Goal: Task Accomplishment & Management: Manage account settings

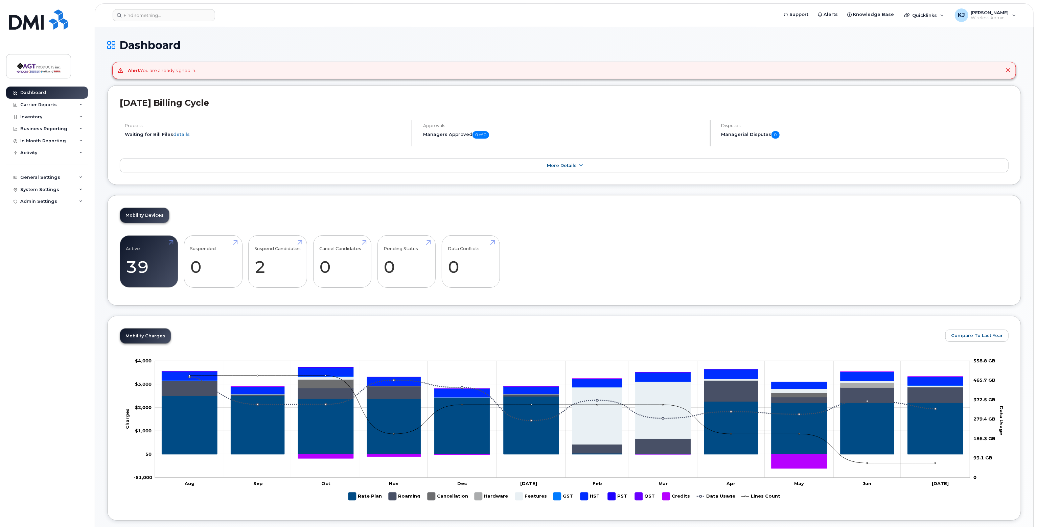
click at [161, 70] on div "Alert You are already signed in." at bounding box center [162, 70] width 68 height 6
click at [51, 190] on div "System Settings" at bounding box center [39, 189] width 39 height 5
click at [43, 202] on div "Accounting Codes" at bounding box center [45, 202] width 44 height 6
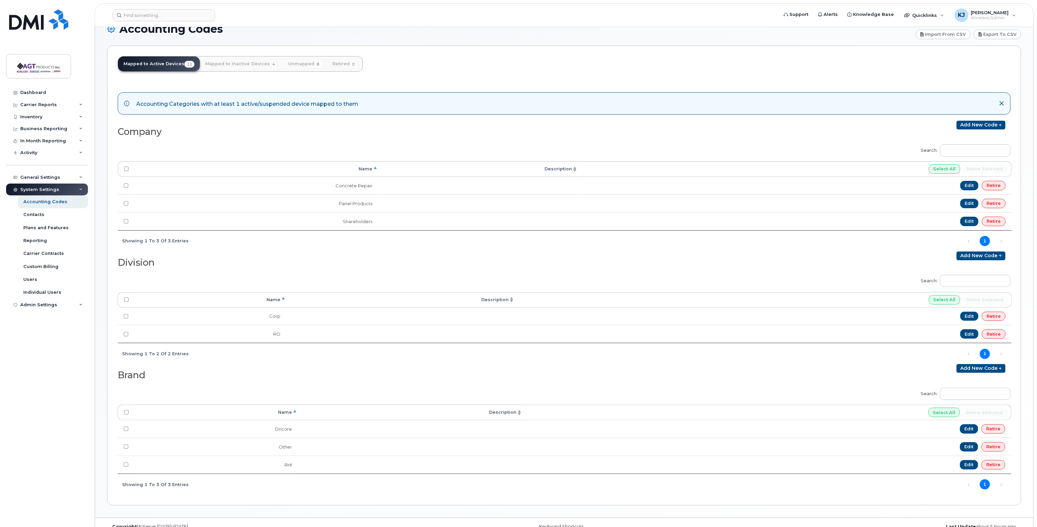
scroll to position [25, 0]
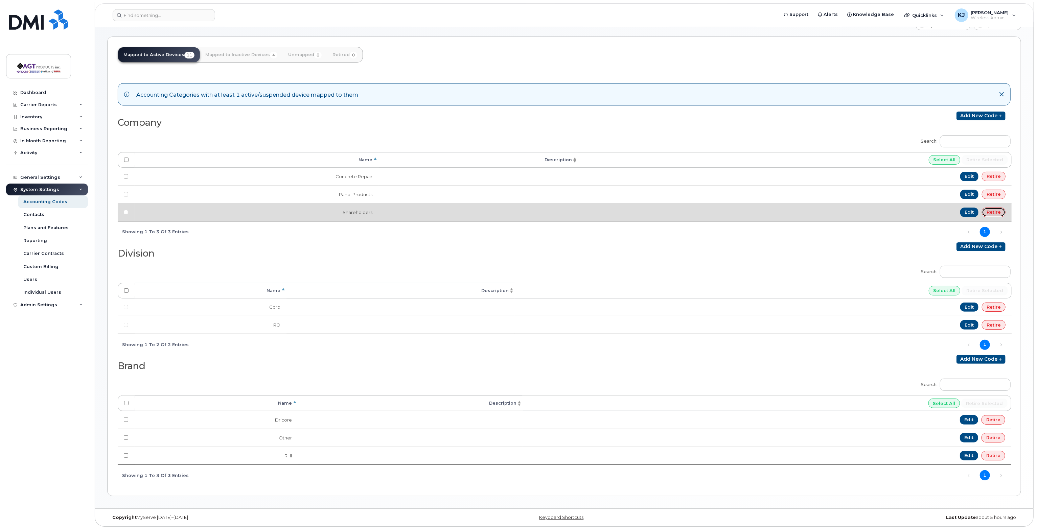
click at [994, 211] on link "Retire" at bounding box center [994, 212] width 24 height 9
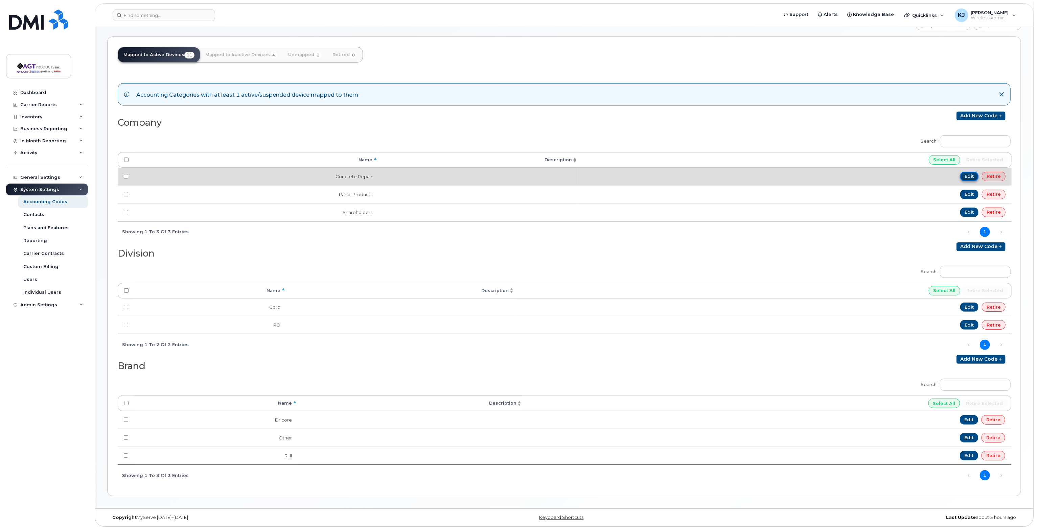
click at [969, 175] on link "Edit" at bounding box center [969, 176] width 19 height 9
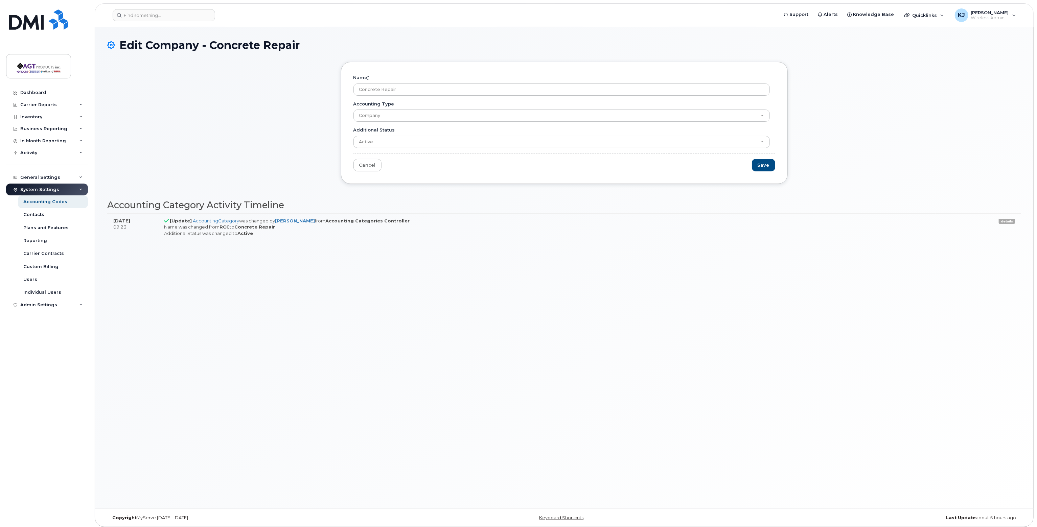
drag, startPoint x: 407, startPoint y: 88, endPoint x: 283, endPoint y: 84, distance: 124.2
click at [283, 84] on div "Name * Concrete Repair Accounting Type Company Cost Center Division Brand Addit…" at bounding box center [564, 128] width 914 height 132
drag, startPoint x: 411, startPoint y: 90, endPoint x: 334, endPoint y: 86, distance: 77.6
click at [334, 86] on div "Name * AGT Products Inc Accounting Type Company Cost Center Division Brand Addi…" at bounding box center [564, 128] width 914 height 132
type input "AGT Products Inc"
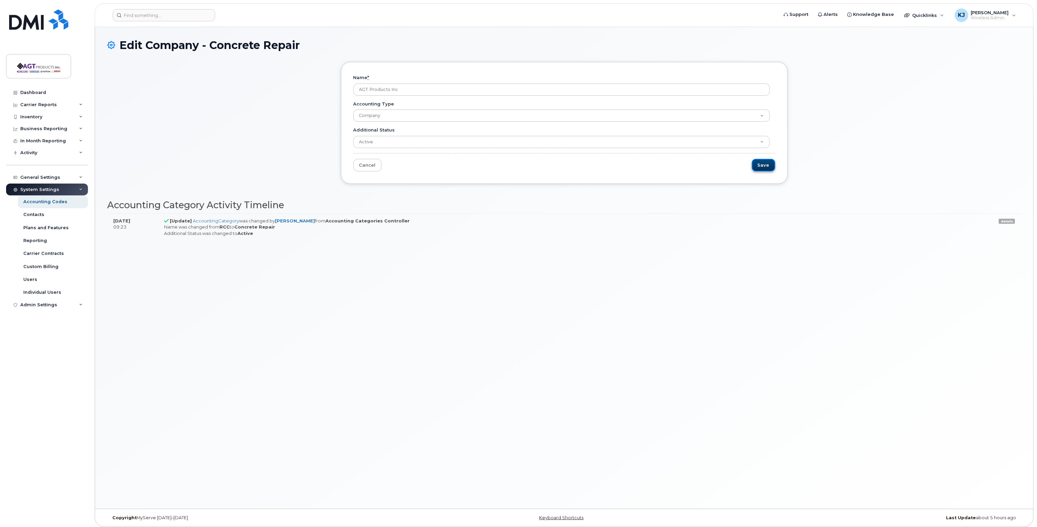
click at [763, 166] on input "Save" at bounding box center [763, 165] width 23 height 13
type input "Saving..."
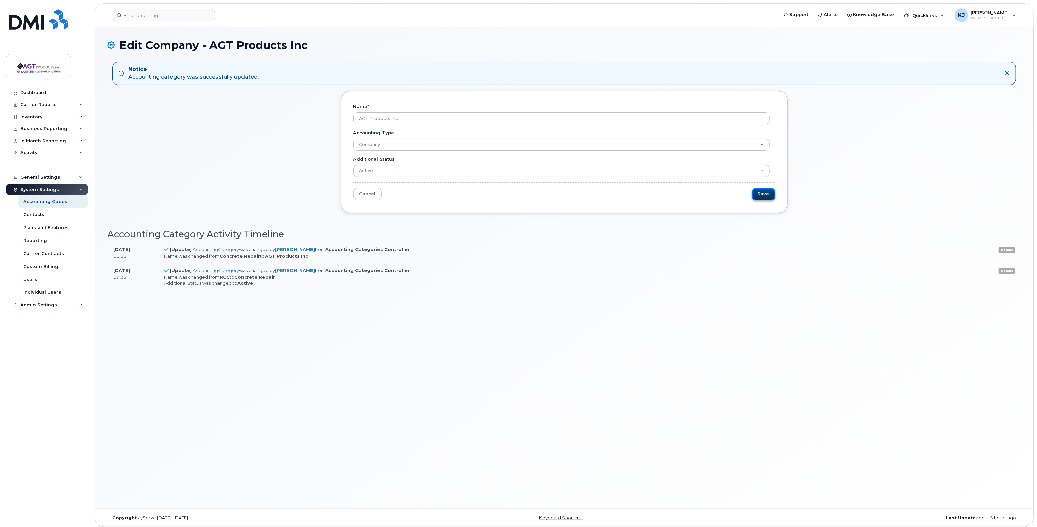
click at [763, 190] on input "Save" at bounding box center [763, 194] width 23 height 13
type input "Saving..."
click at [56, 203] on div "Accounting Codes" at bounding box center [45, 202] width 44 height 6
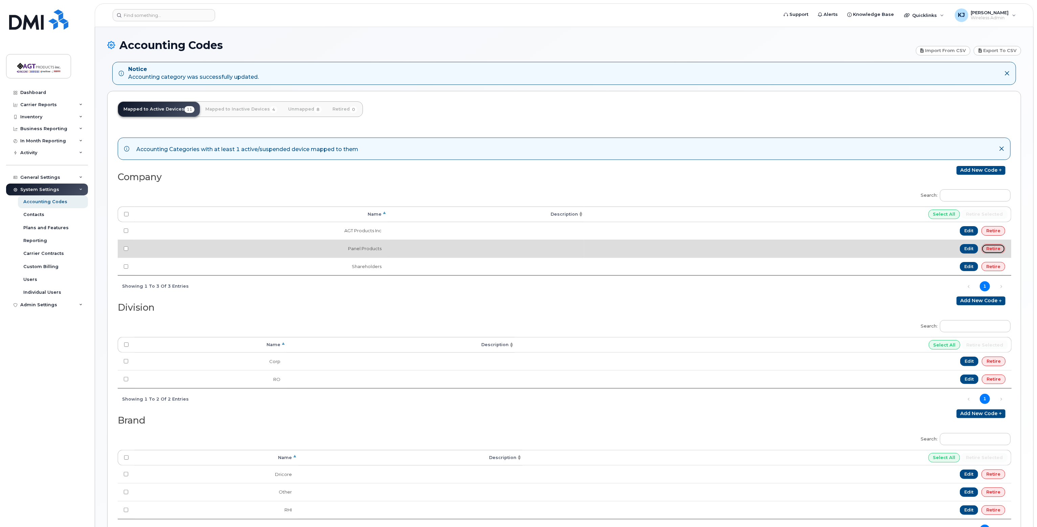
click at [994, 246] on link "Retire" at bounding box center [994, 248] width 24 height 9
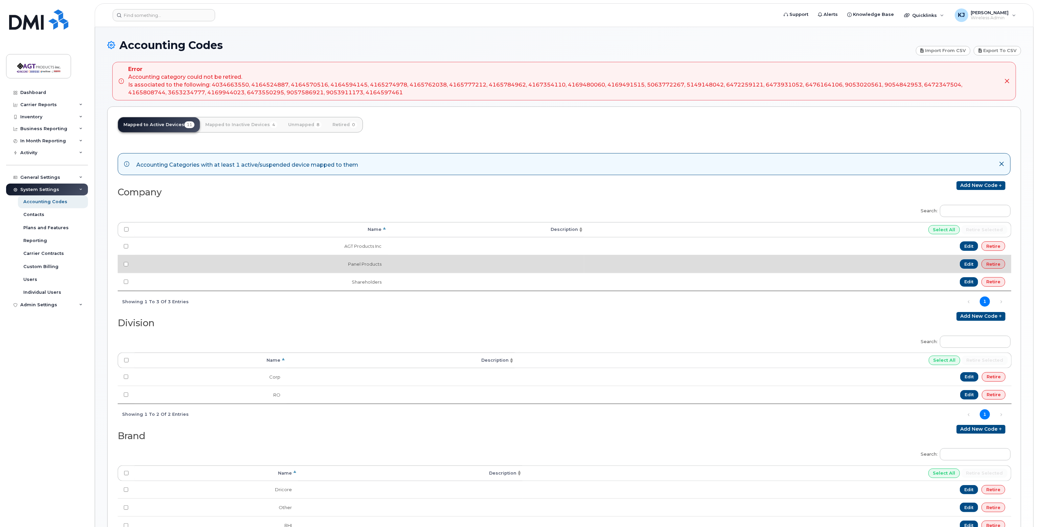
click at [379, 264] on td "Panel Products" at bounding box center [261, 264] width 253 height 18
click at [378, 264] on td "Panel Products" at bounding box center [261, 264] width 253 height 18
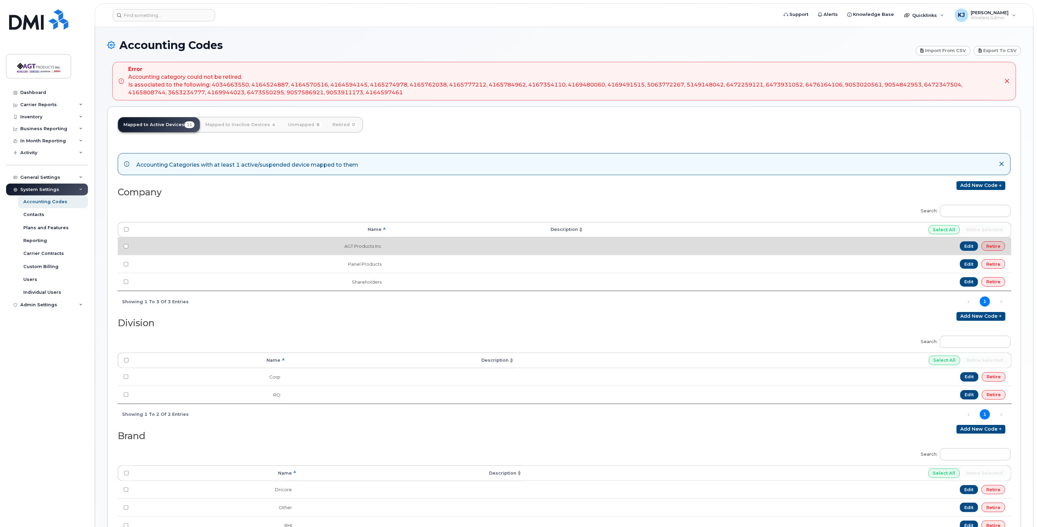
click at [401, 247] on td at bounding box center [486, 246] width 197 height 18
click at [969, 245] on link "Edit" at bounding box center [969, 246] width 19 height 9
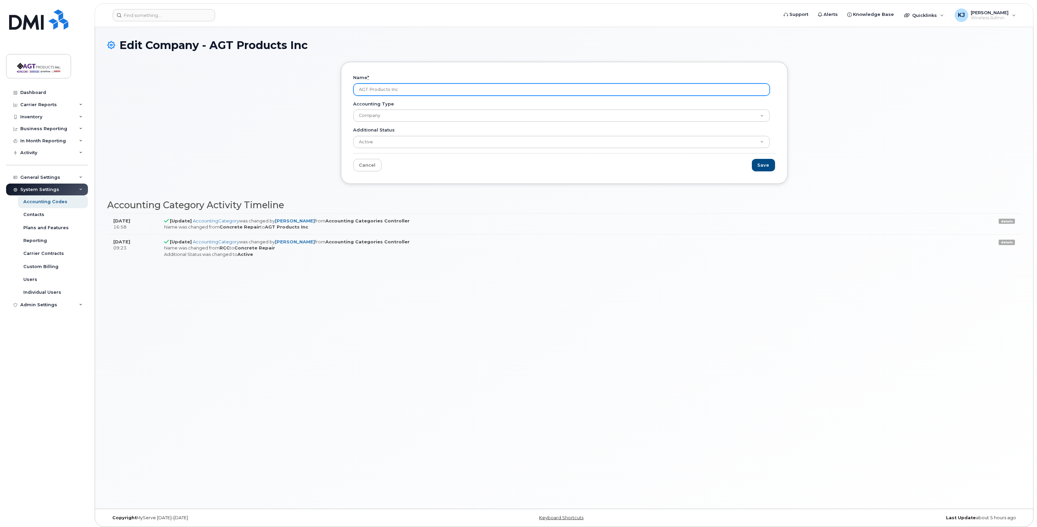
click at [414, 89] on input "AGT Products Inc" at bounding box center [561, 90] width 416 height 12
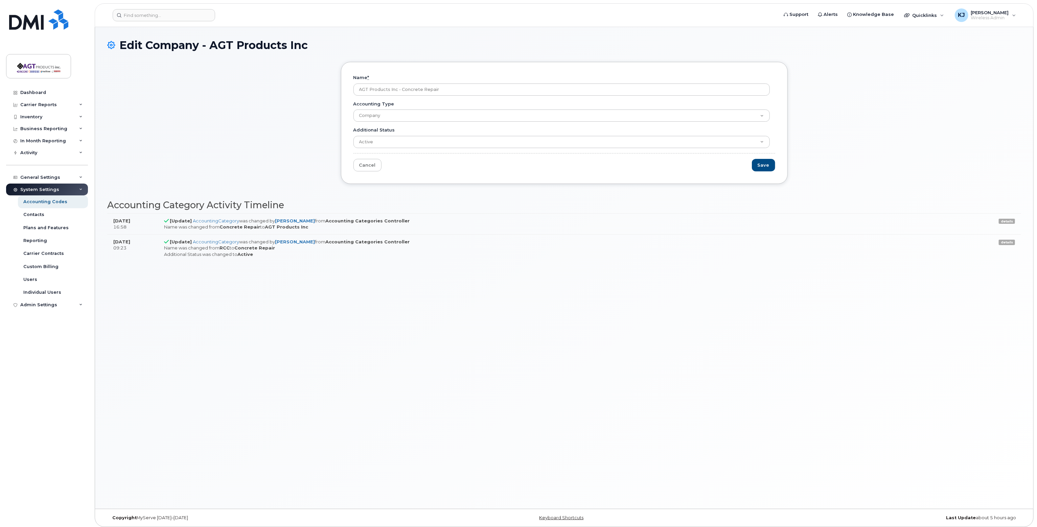
drag, startPoint x: 434, startPoint y: 88, endPoint x: 288, endPoint y: 85, distance: 146.2
click at [288, 85] on div "Name * AGT Products Inc - Concrete Repair Accounting Type Company Cost Center D…" at bounding box center [564, 128] width 914 height 132
type input "AGT Products Inc - Concrete Repair"
click at [768, 163] on input "Save" at bounding box center [763, 165] width 23 height 13
type input "Saving..."
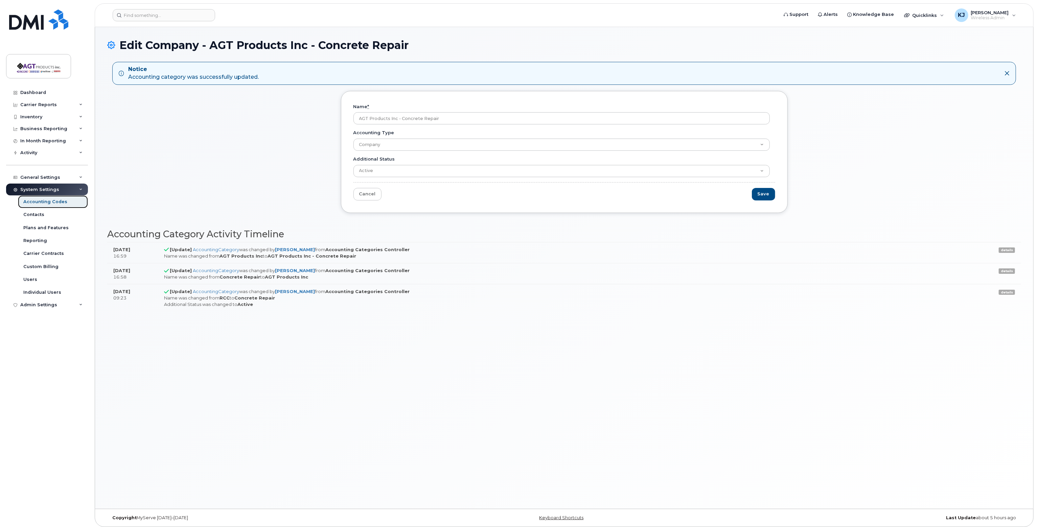
click at [63, 203] on div "Accounting Codes" at bounding box center [45, 202] width 44 height 6
click at [53, 204] on div "Accounting Codes" at bounding box center [45, 202] width 44 height 6
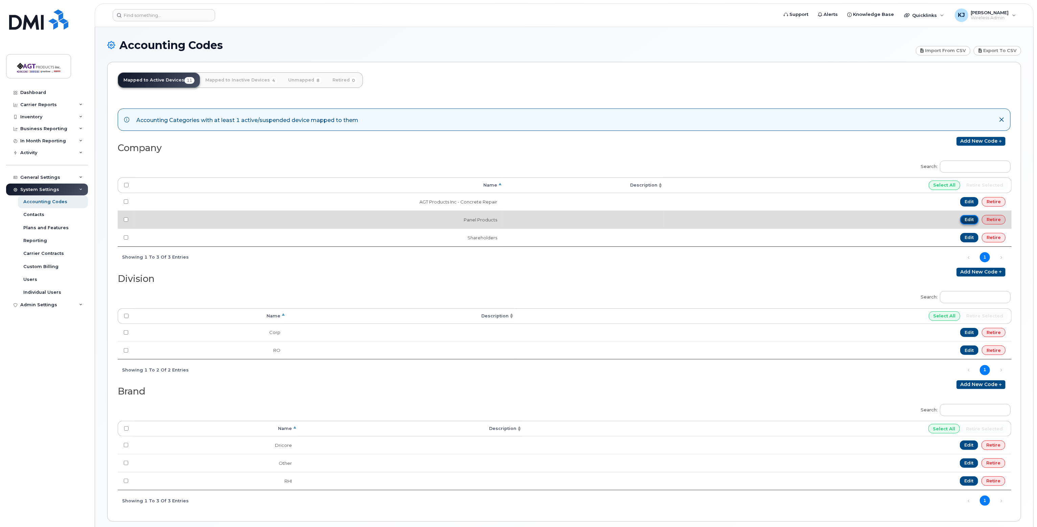
click at [967, 216] on link "Edit" at bounding box center [969, 219] width 19 height 9
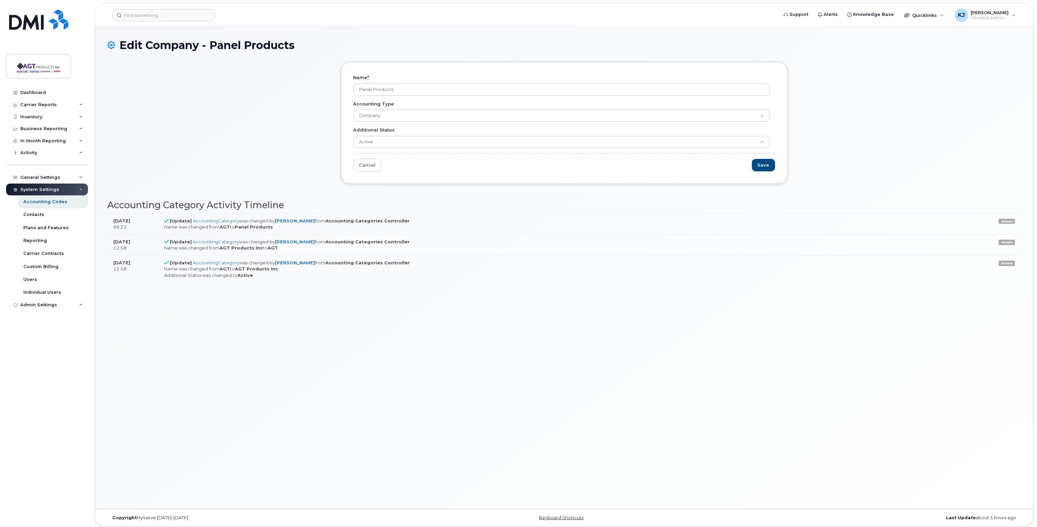
drag, startPoint x: 336, startPoint y: 85, endPoint x: 320, endPoint y: 84, distance: 16.6
click at [320, 84] on div "Name * Panel Products Accounting Type Company Cost Center Division Brand Additi…" at bounding box center [564, 128] width 914 height 132
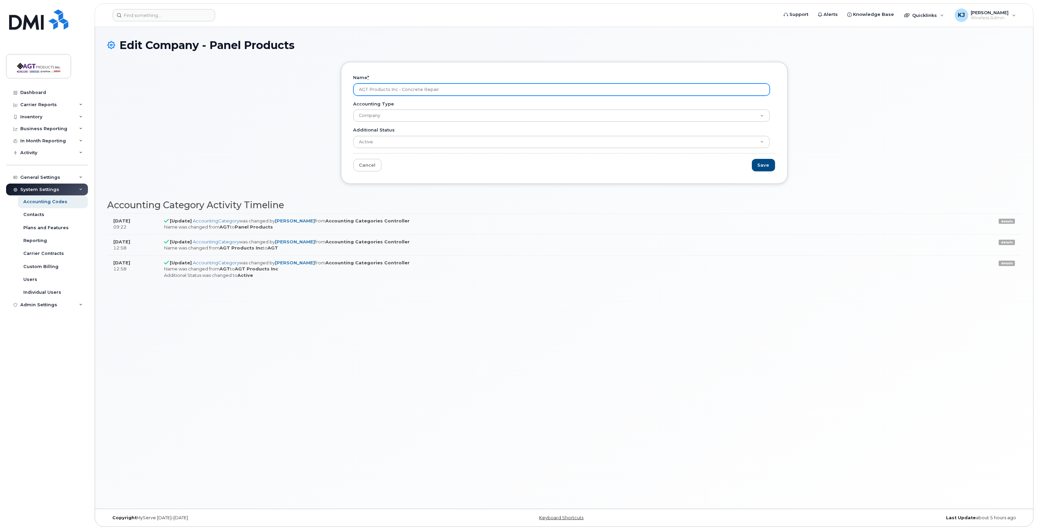
drag, startPoint x: 402, startPoint y: 88, endPoint x: 464, endPoint y: 88, distance: 61.9
click at [464, 88] on input "AGT Products Inc - Concrete Repair" at bounding box center [561, 90] width 416 height 12
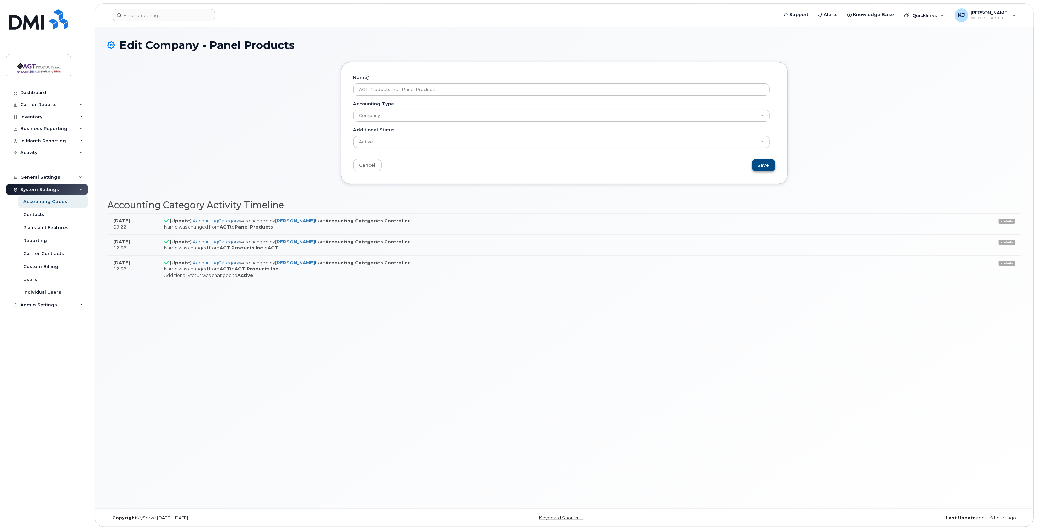
type input "AGT Products Inc - Panel Products"
click at [763, 163] on input "Save" at bounding box center [763, 165] width 23 height 13
type input "Saving..."
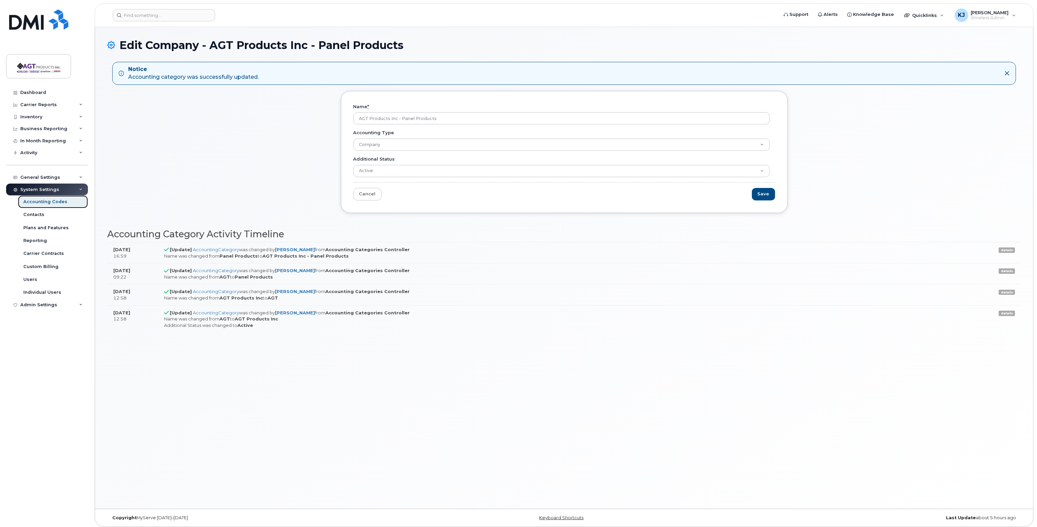
click at [39, 204] on div "Accounting Codes" at bounding box center [45, 202] width 44 height 6
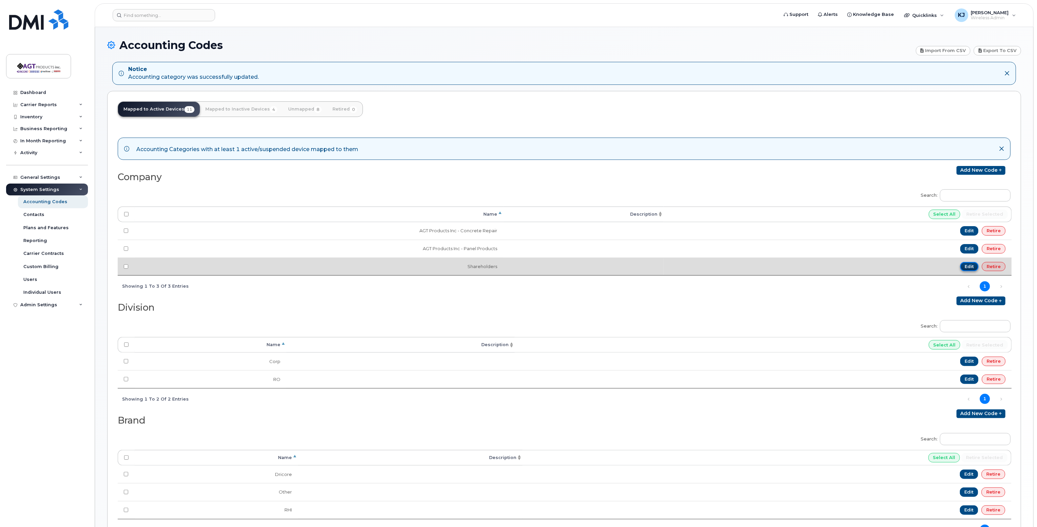
click at [970, 265] on link "Edit" at bounding box center [969, 266] width 19 height 9
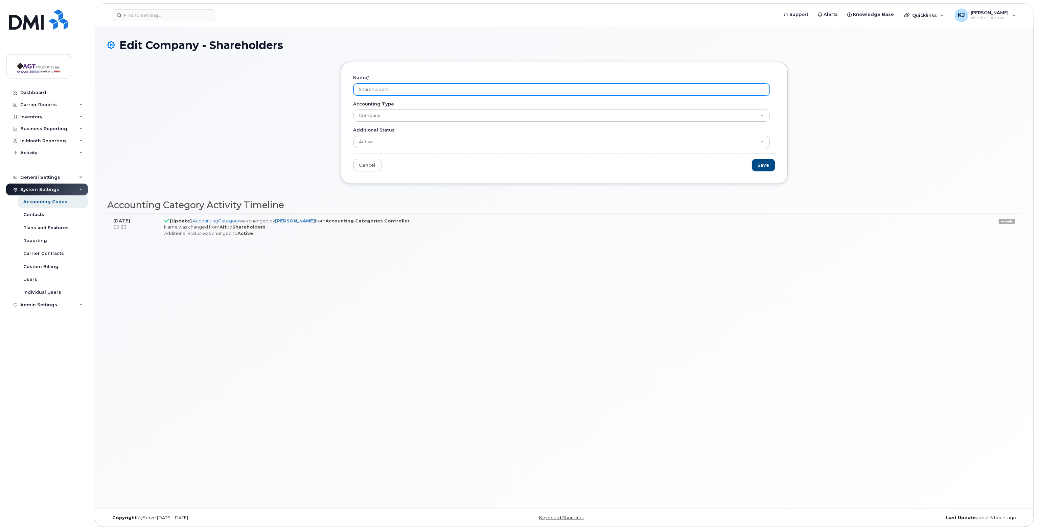
click at [403, 90] on input "Shareholders" at bounding box center [561, 90] width 416 height 12
drag, startPoint x: 402, startPoint y: 88, endPoint x: 451, endPoint y: 88, distance: 49.4
click at [451, 88] on input "AGT Products Inc - Concrete Repair" at bounding box center [561, 90] width 416 height 12
type input "AGT Products Inc - Shareholder Famalies"
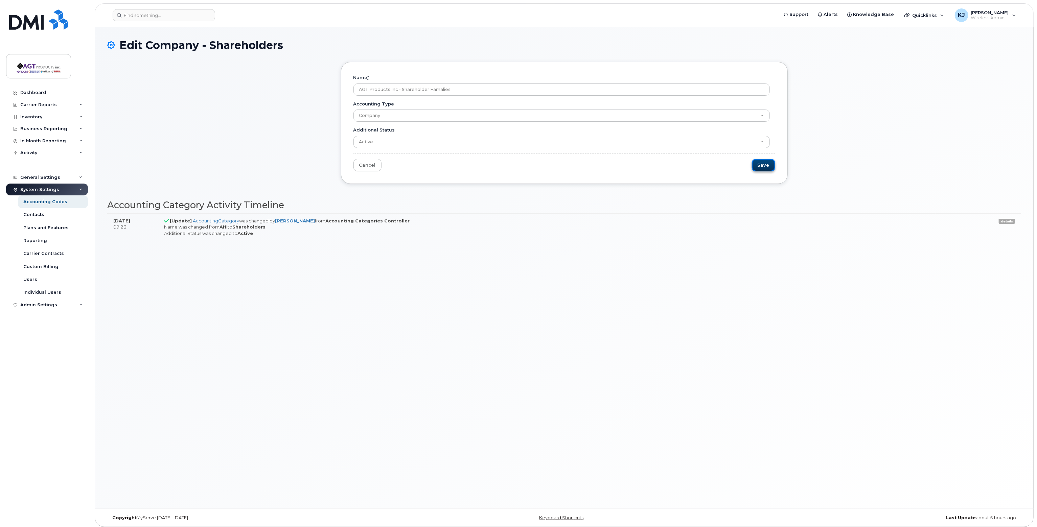
click at [764, 163] on input "Save" at bounding box center [763, 165] width 23 height 13
type input "Saving..."
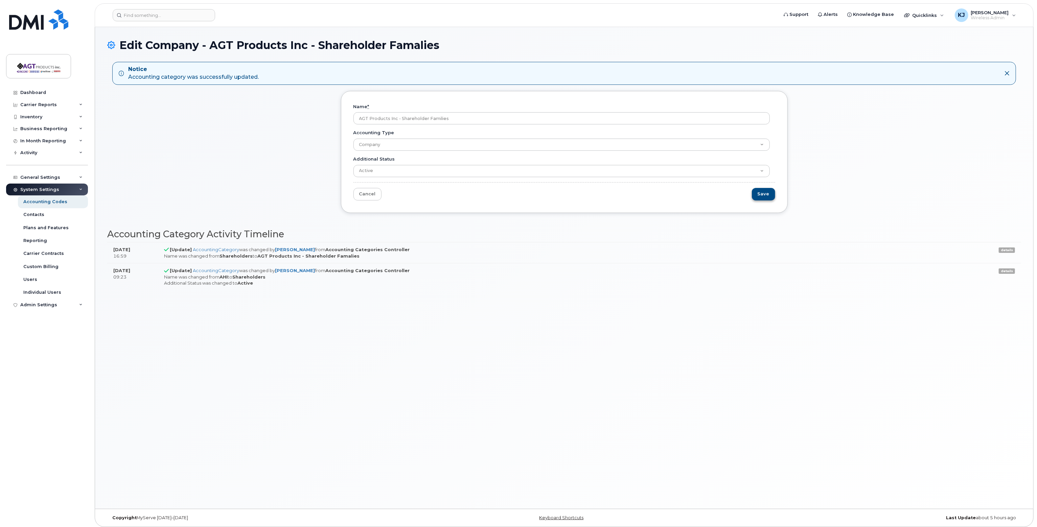
type input "AGT Products Inc - Shareholder Families"
click at [764, 190] on input "Save" at bounding box center [763, 194] width 23 height 13
type input "Saving..."
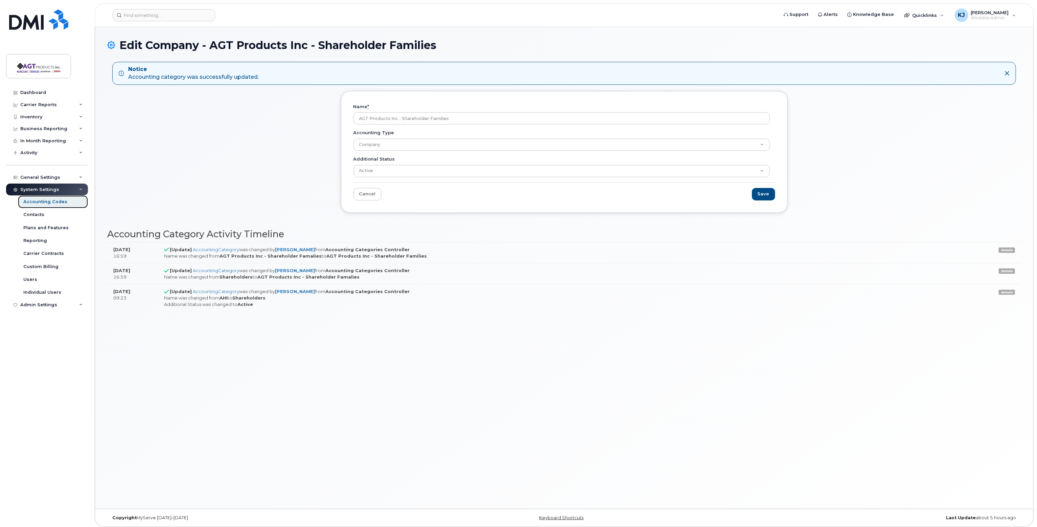
click at [54, 201] on div "Accounting Codes" at bounding box center [45, 202] width 44 height 6
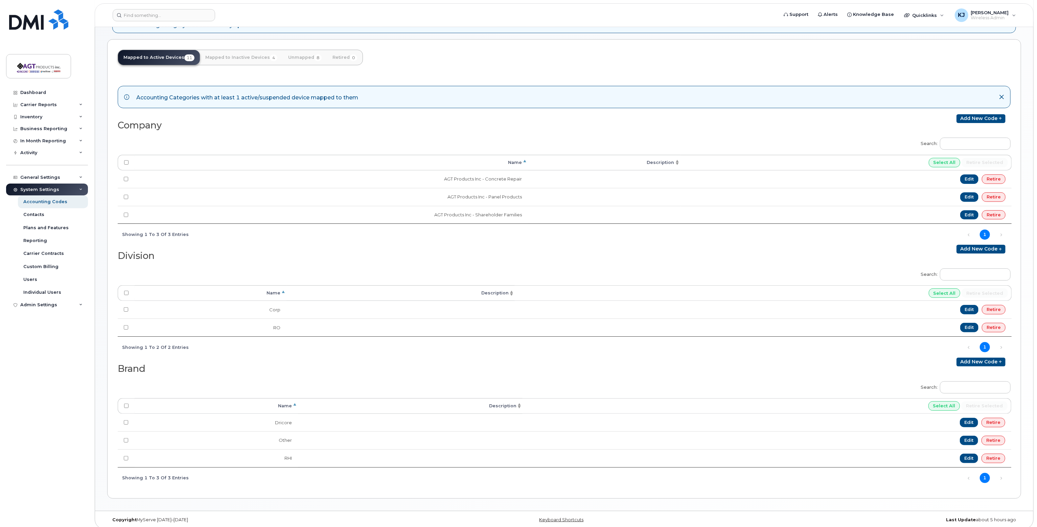
scroll to position [54, 0]
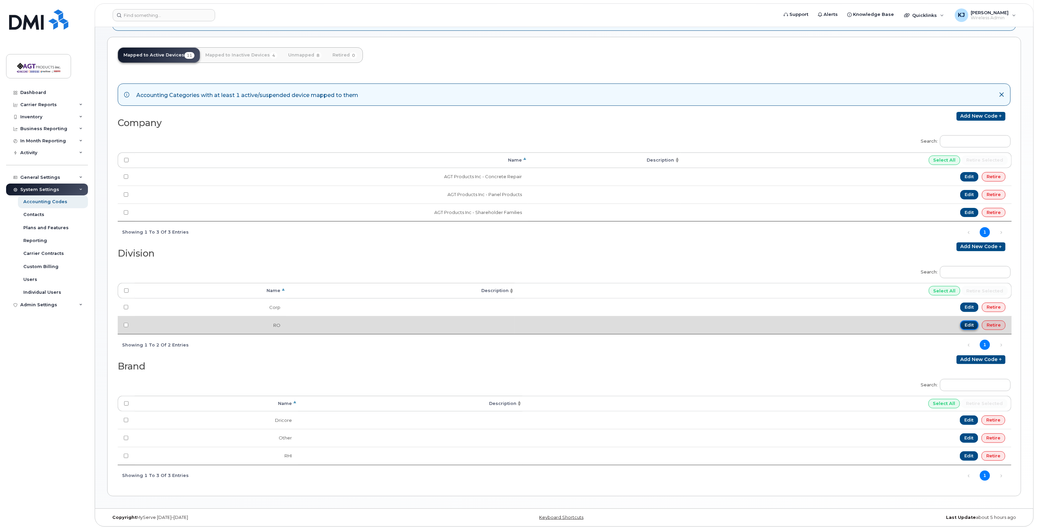
click at [973, 322] on link "Edit" at bounding box center [969, 325] width 19 height 9
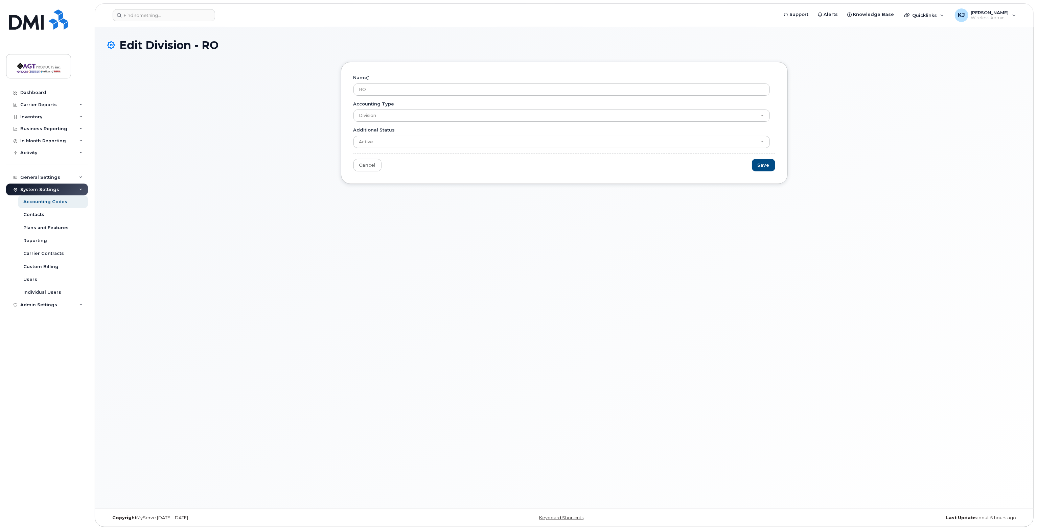
drag, startPoint x: 398, startPoint y: 90, endPoint x: 267, endPoint y: 79, distance: 131.0
click at [267, 79] on div "Name * RO Accounting Type Company Cost Center Division Brand Additional Status …" at bounding box center [564, 128] width 914 height 132
type input "Shareholder and Families"
click at [763, 161] on input "Save" at bounding box center [763, 165] width 23 height 13
type input "Saving..."
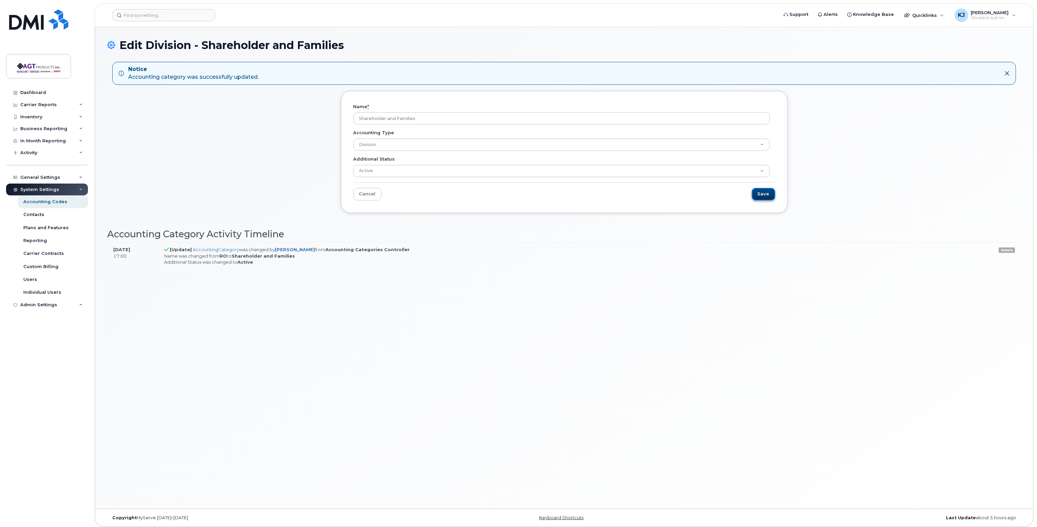
click at [771, 196] on input "Save" at bounding box center [763, 194] width 23 height 13
type input "Saving..."
click at [55, 203] on div "Accounting Codes" at bounding box center [45, 202] width 44 height 6
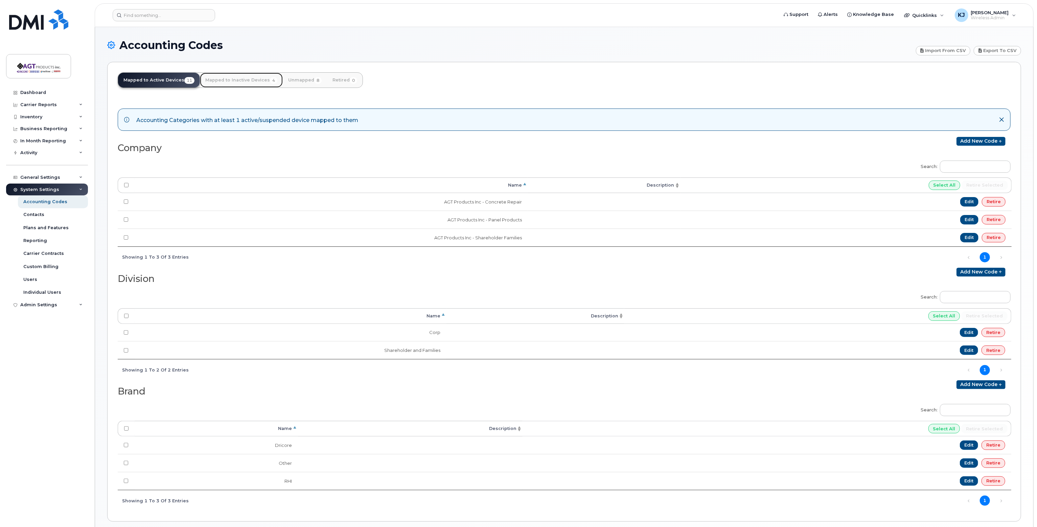
click at [254, 82] on link "Mapped to Inactive Devices 4" at bounding box center [241, 80] width 83 height 15
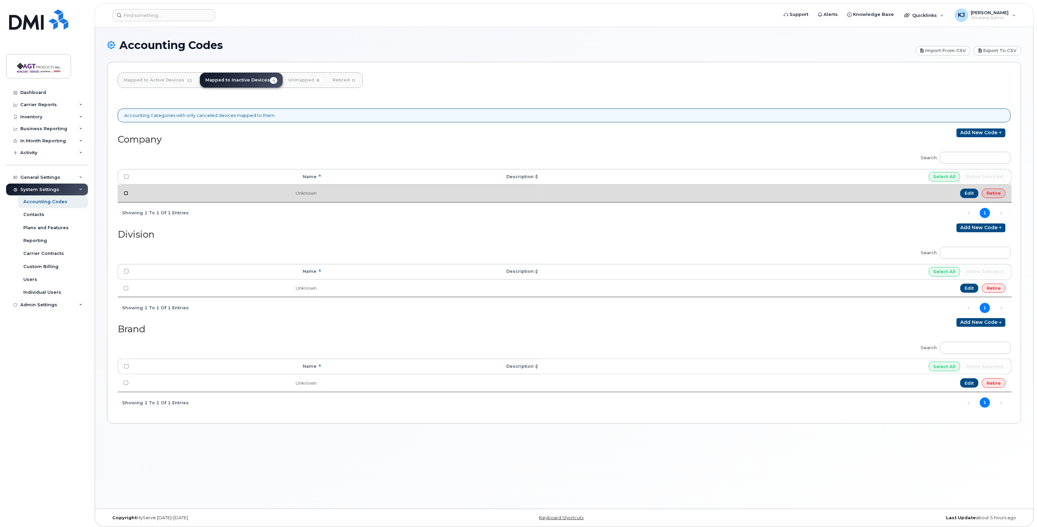
click at [127, 192] on input "checkbox" at bounding box center [126, 193] width 4 height 4
checkbox input "true"
click at [997, 192] on link "Retire" at bounding box center [994, 193] width 24 height 9
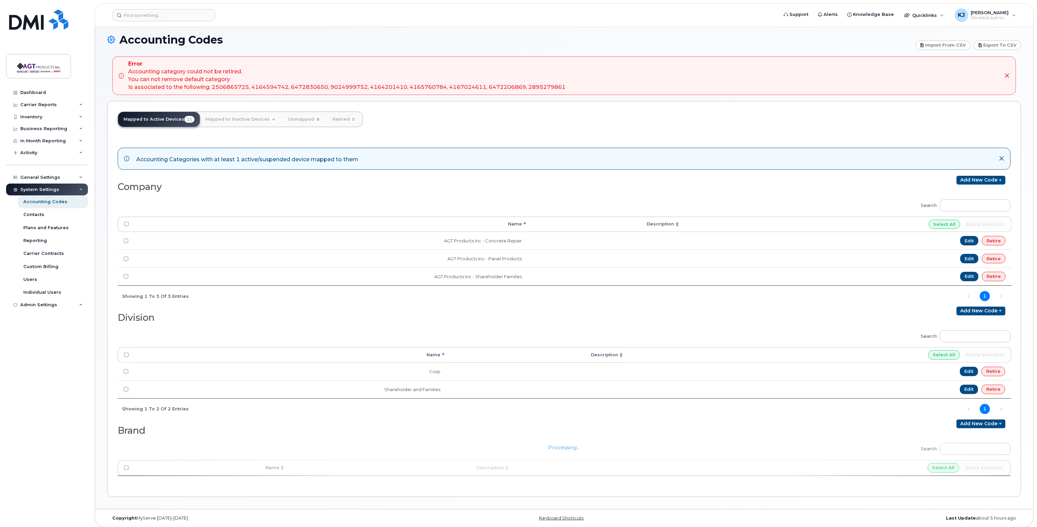
scroll to position [6, 0]
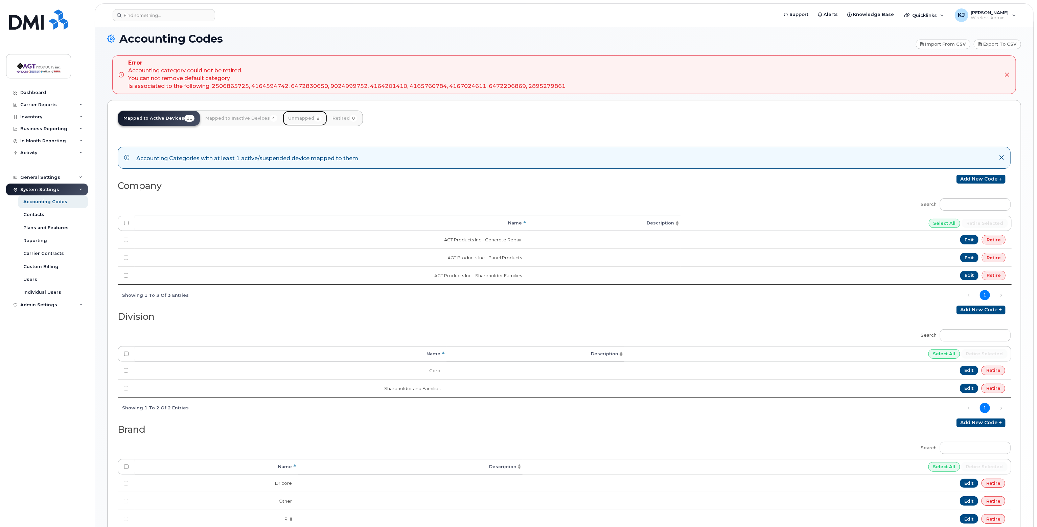
click at [295, 117] on link "Unmapped 8" at bounding box center [305, 118] width 44 height 15
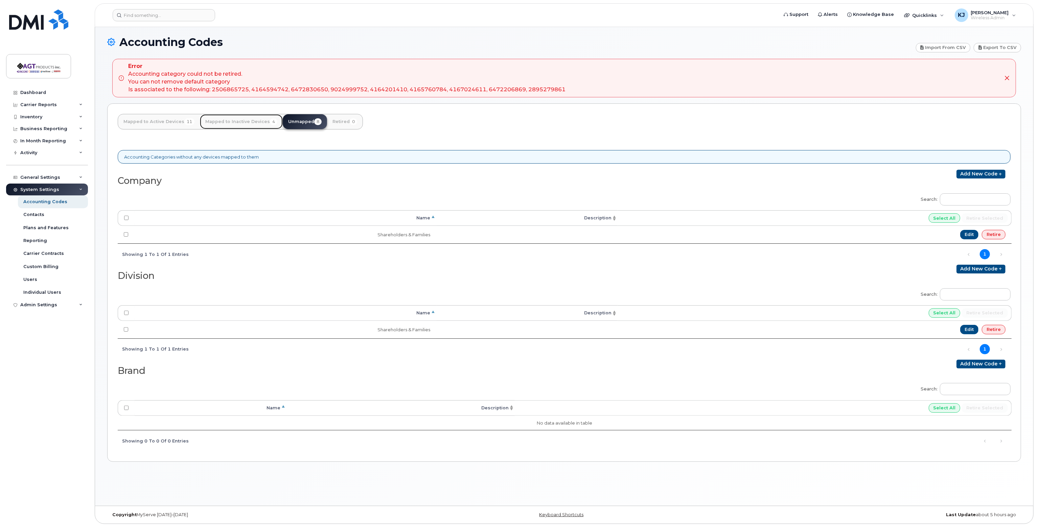
click at [248, 125] on link "Mapped to Inactive Devices 4" at bounding box center [241, 121] width 83 height 15
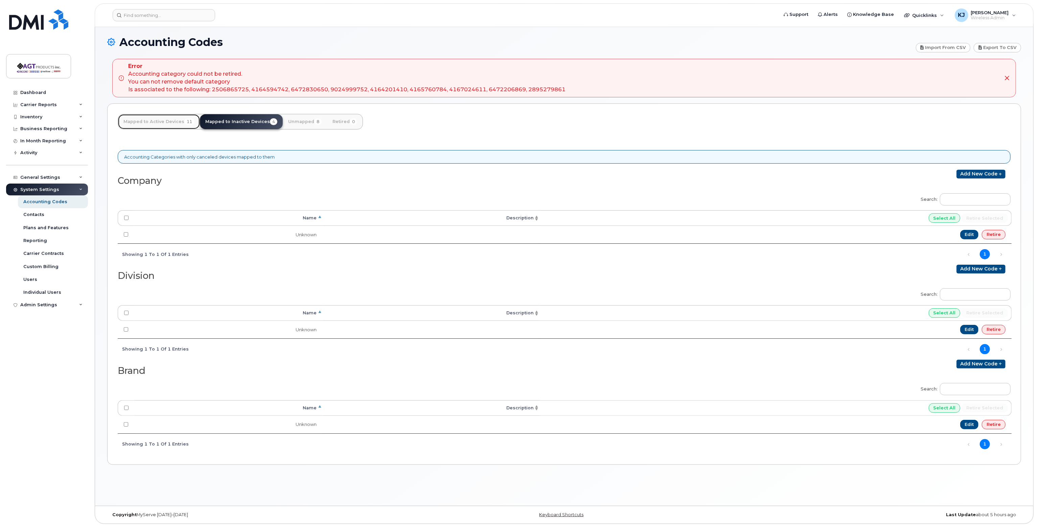
click at [147, 122] on link "Mapped to Active Devices 11" at bounding box center [159, 121] width 82 height 15
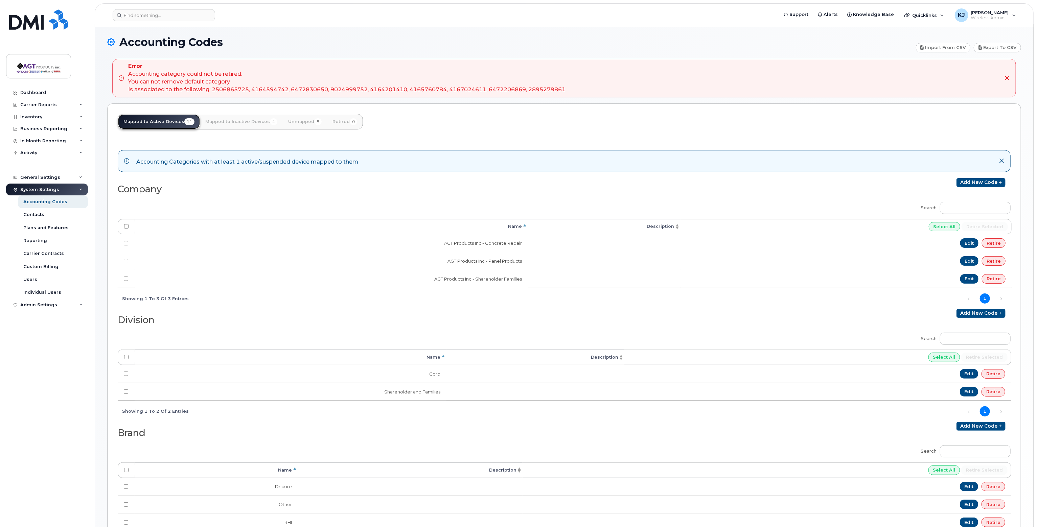
scroll to position [70, 0]
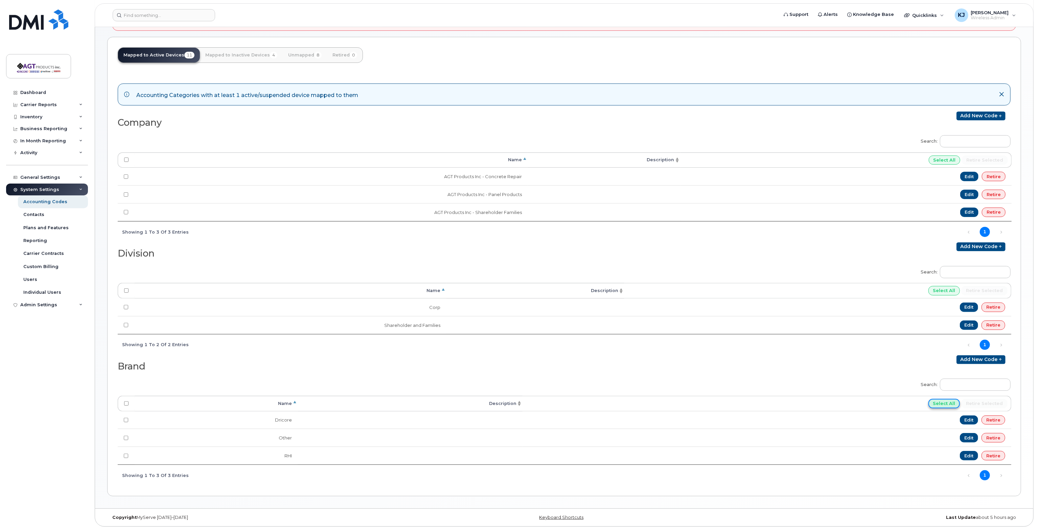
click at [948, 402] on input "Select All" at bounding box center [945, 403] width 32 height 9
checkbox input "true"
type input "Select None"
checkbox input "true"
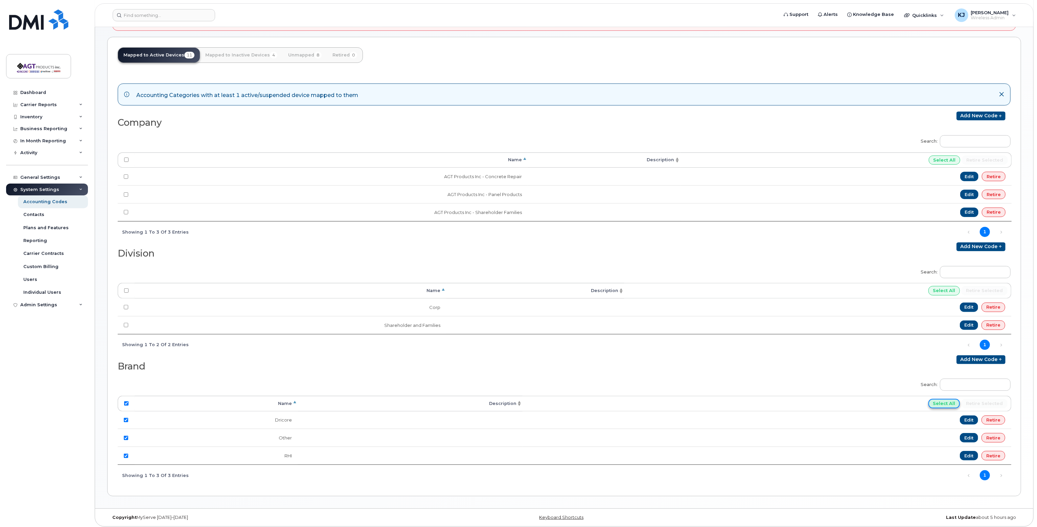
checkbox input "true"
drag, startPoint x: 990, startPoint y: 401, endPoint x: 550, endPoint y: 25, distance: 579.5
click at [990, 401] on input "Retire selected" at bounding box center [984, 403] width 46 height 9
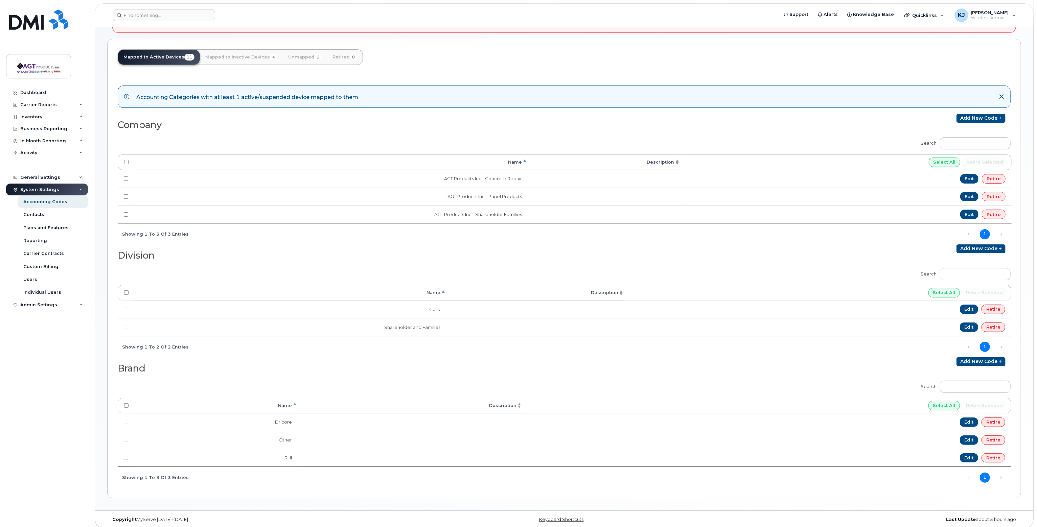
scroll to position [62, 0]
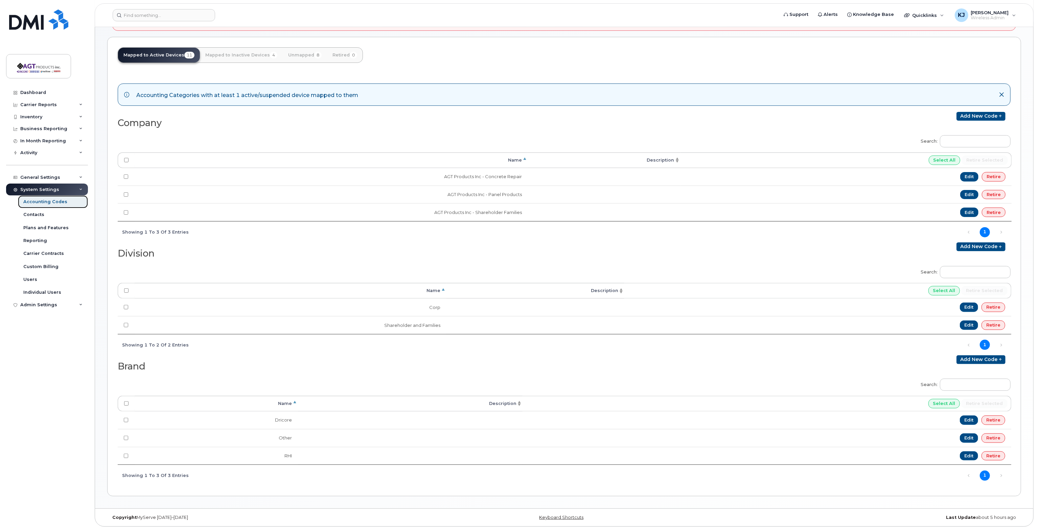
click at [47, 200] on div "Accounting Codes" at bounding box center [45, 202] width 44 height 6
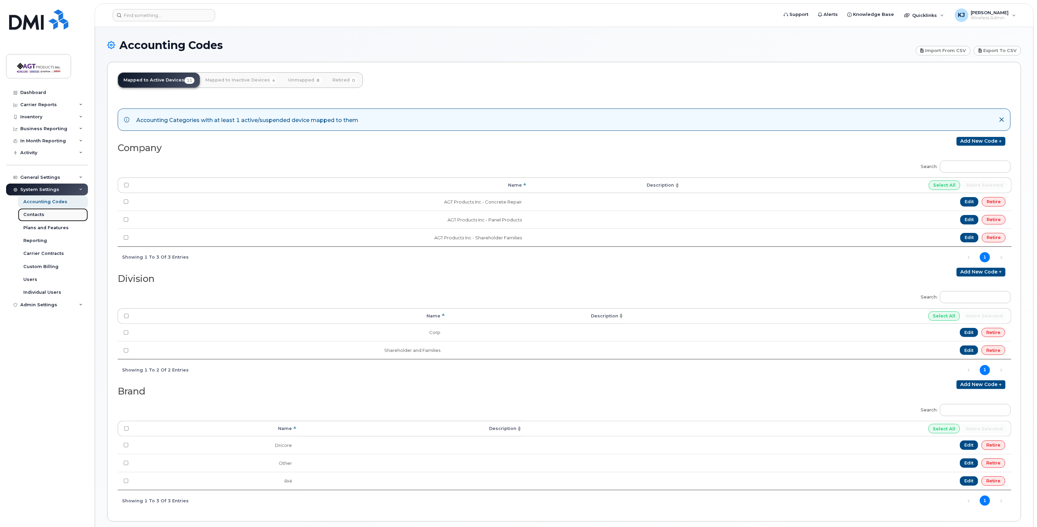
click at [36, 213] on div "Contacts" at bounding box center [33, 215] width 21 height 6
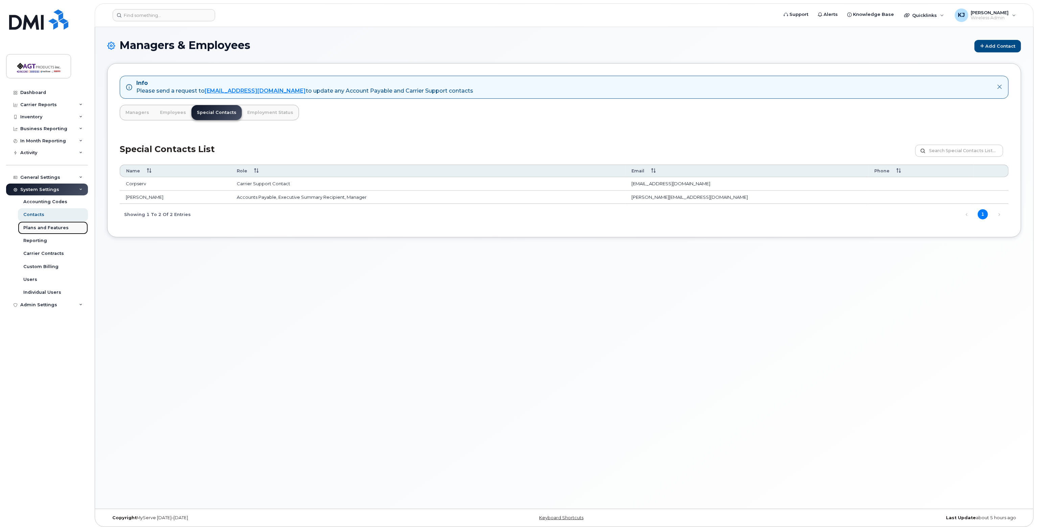
click at [53, 225] on div "Plans and Features" at bounding box center [45, 228] width 45 height 6
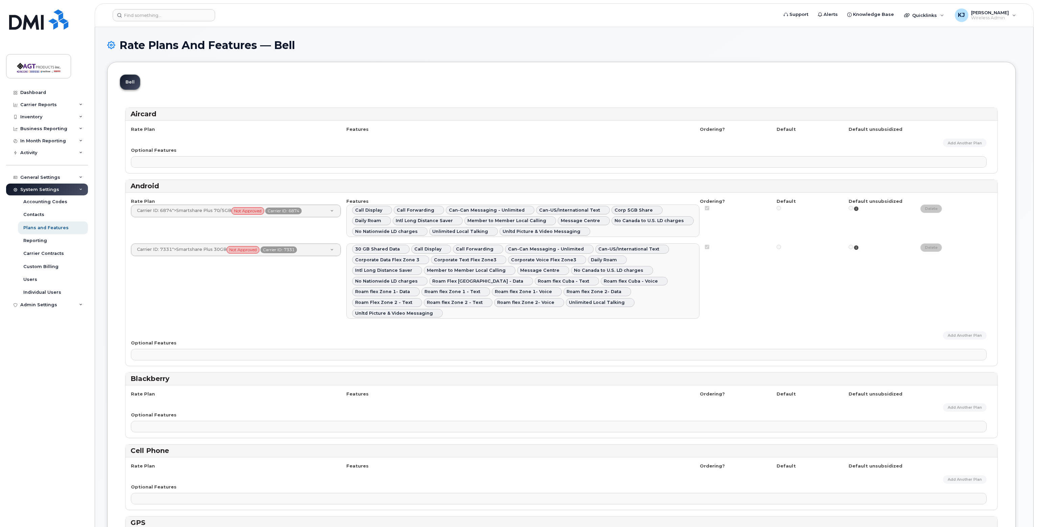
select select
select select "56057"
select select
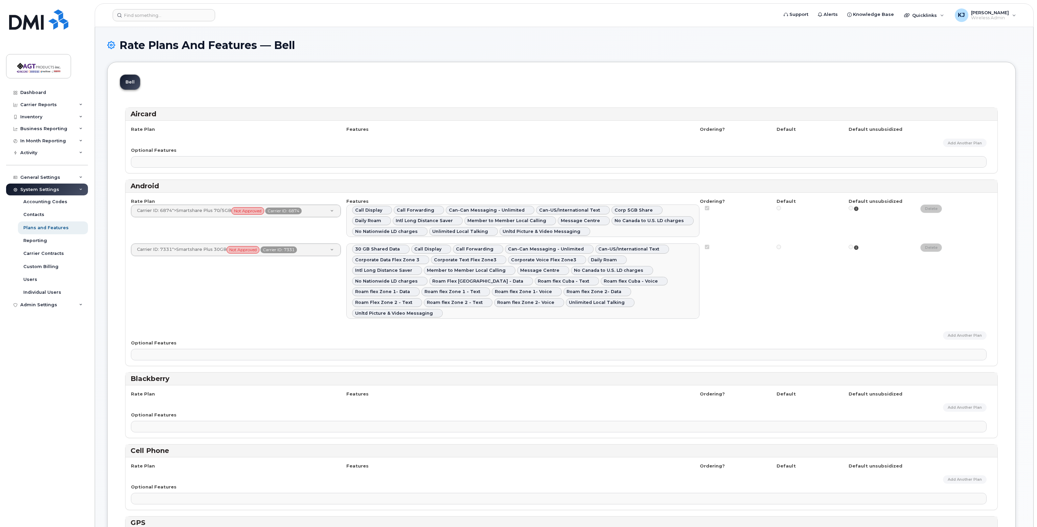
select select
select select "56057"
select select
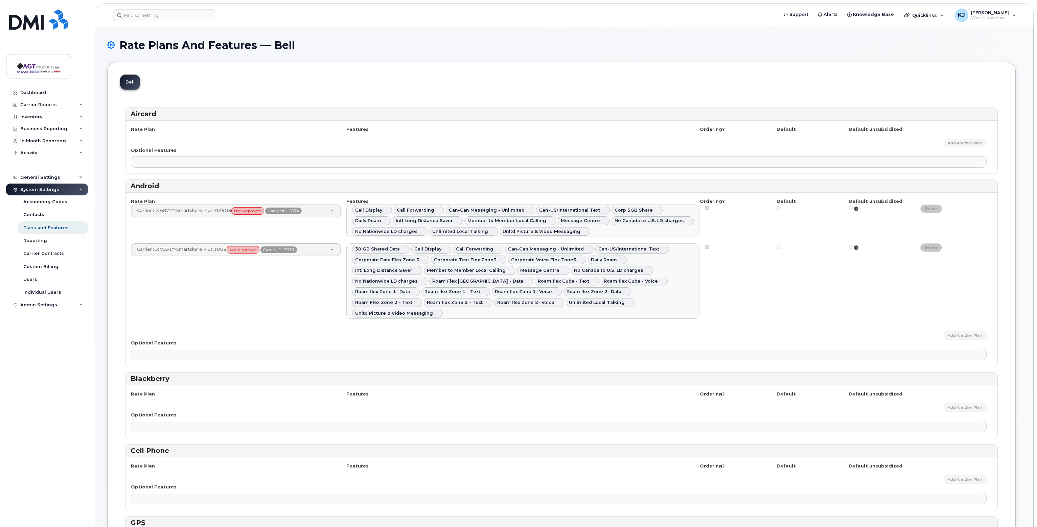
select select
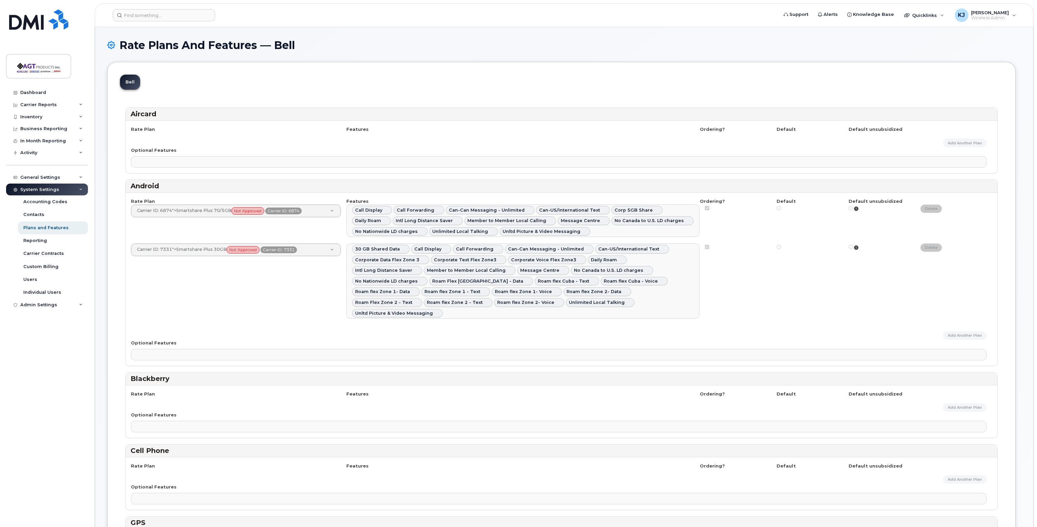
select select
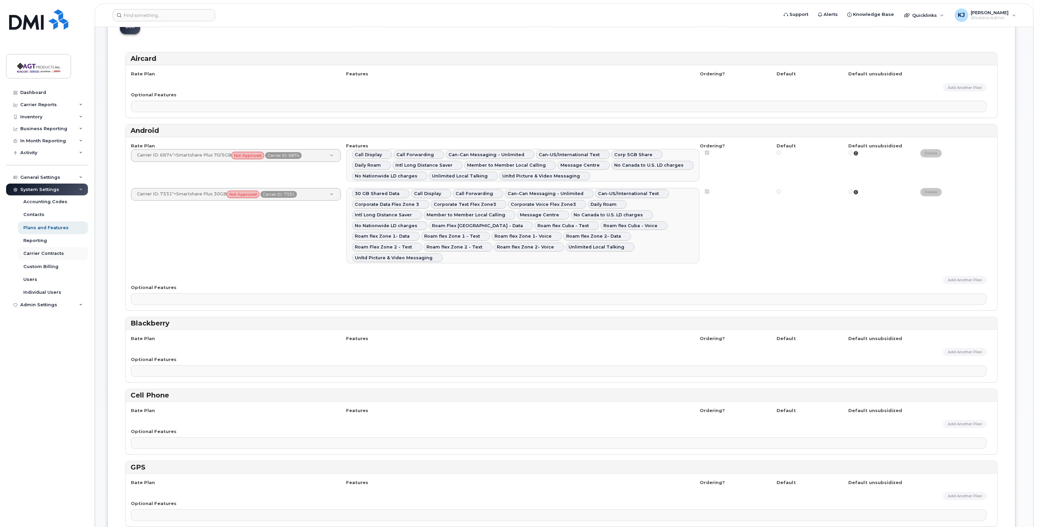
scroll to position [68, 0]
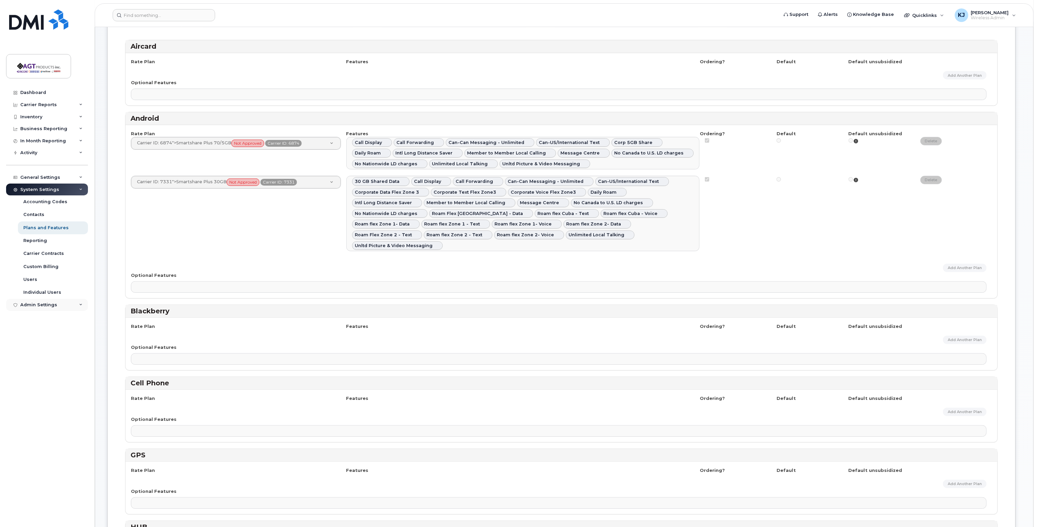
click at [45, 305] on div "Admin Settings" at bounding box center [38, 304] width 37 height 5
click at [43, 241] on div "Reporting" at bounding box center [35, 241] width 24 height 6
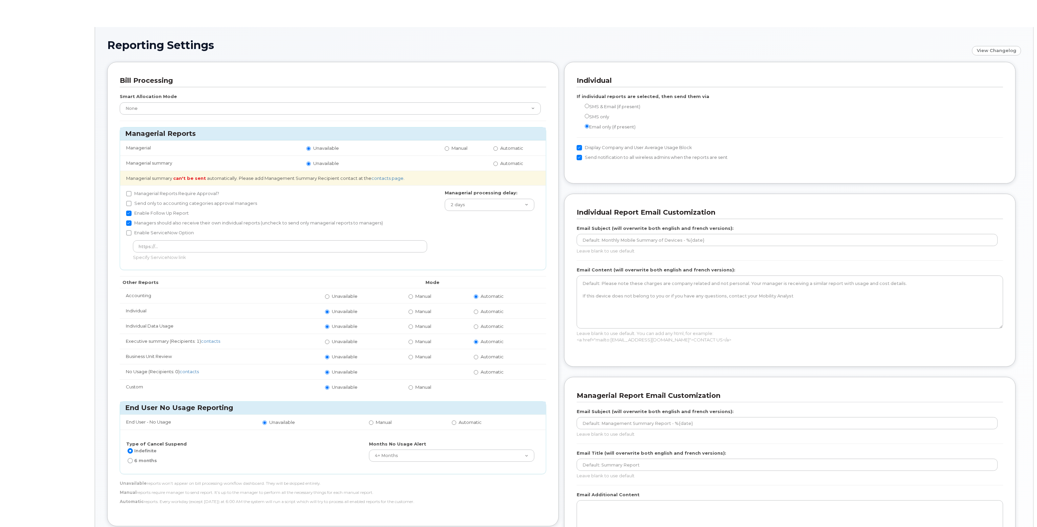
radio input "true"
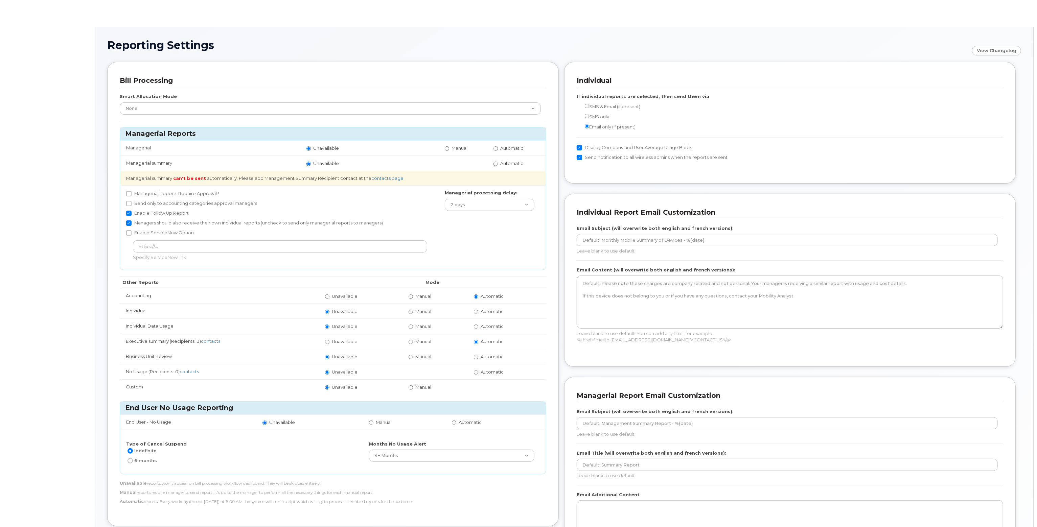
radio input "true"
radio input "false"
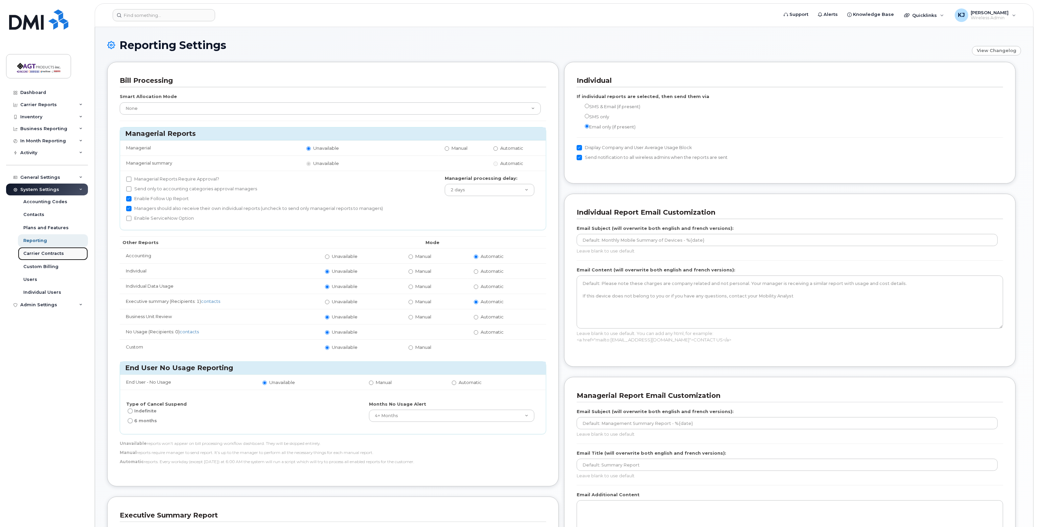
click at [56, 251] on div "Carrier Contracts" at bounding box center [43, 254] width 41 height 6
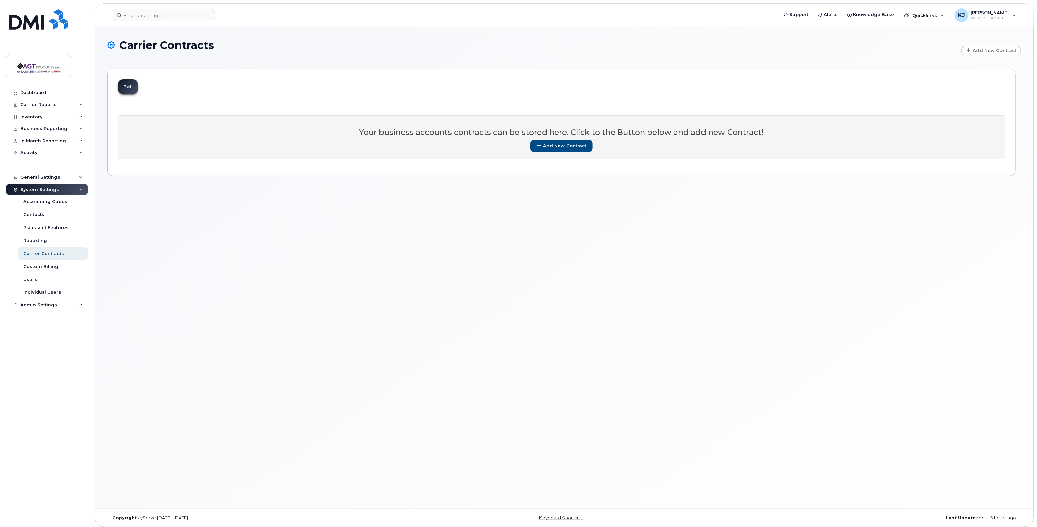
scroll to position [3, 0]
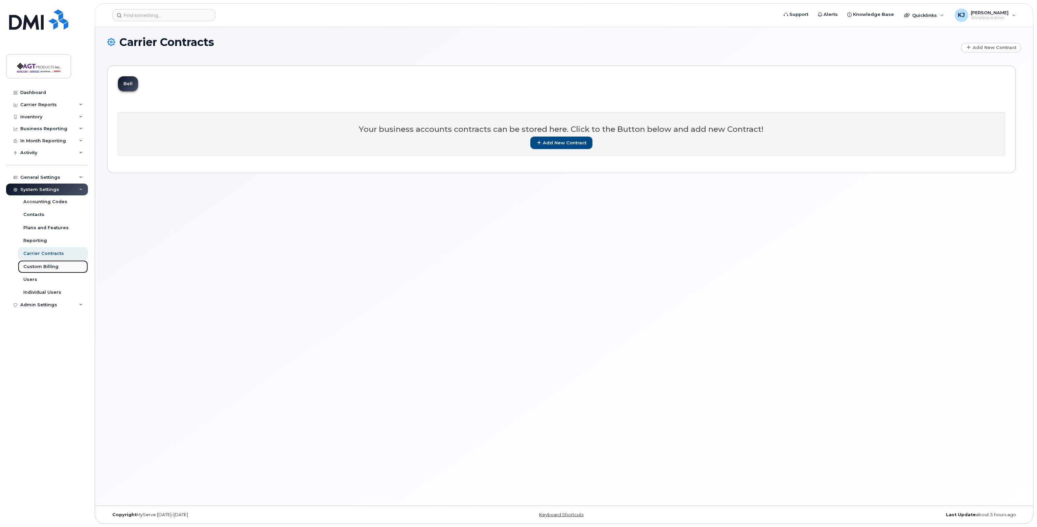
click at [45, 267] on div "Custom Billing" at bounding box center [40, 267] width 35 height 6
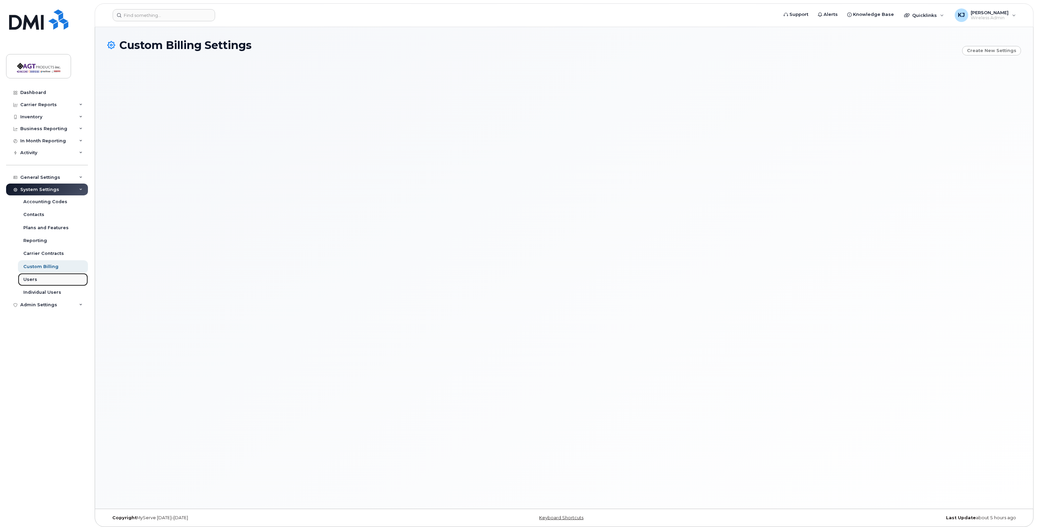
drag, startPoint x: 47, startPoint y: 281, endPoint x: 46, endPoint y: 284, distance: 3.4
click at [46, 281] on link "Users" at bounding box center [53, 279] width 70 height 13
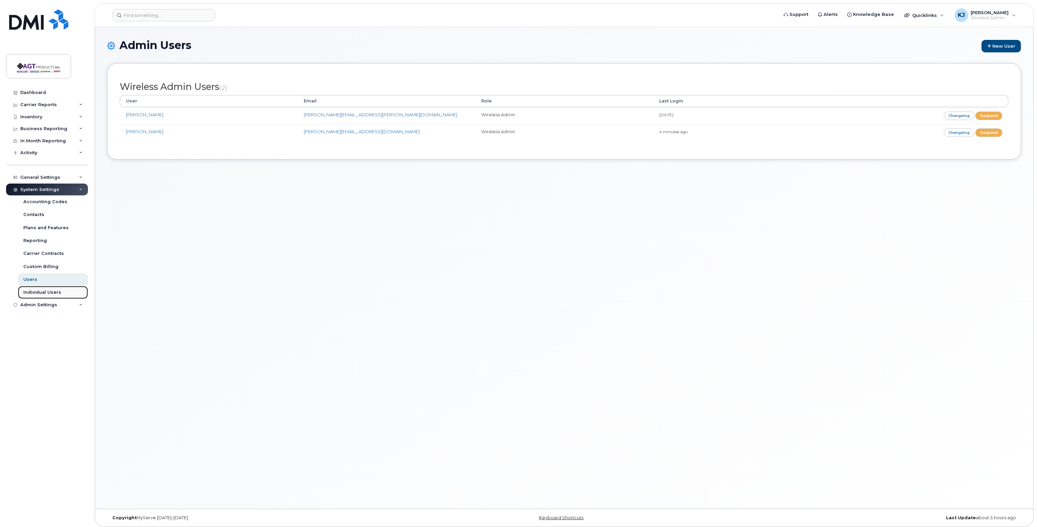
click at [51, 290] on div "Individual Users" at bounding box center [42, 293] width 38 height 6
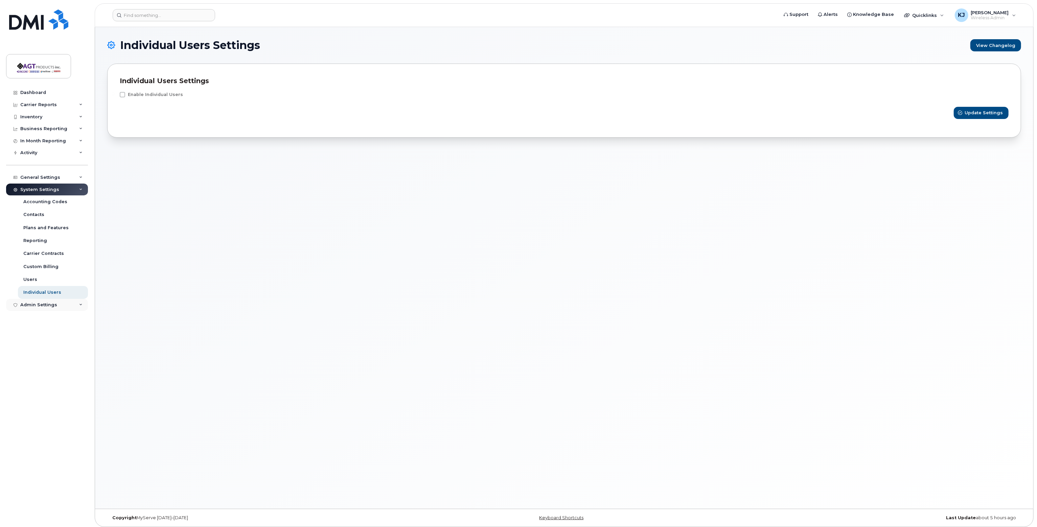
click at [51, 307] on div "Admin Settings" at bounding box center [38, 304] width 37 height 5
click at [46, 178] on div "General Settings" at bounding box center [40, 177] width 40 height 5
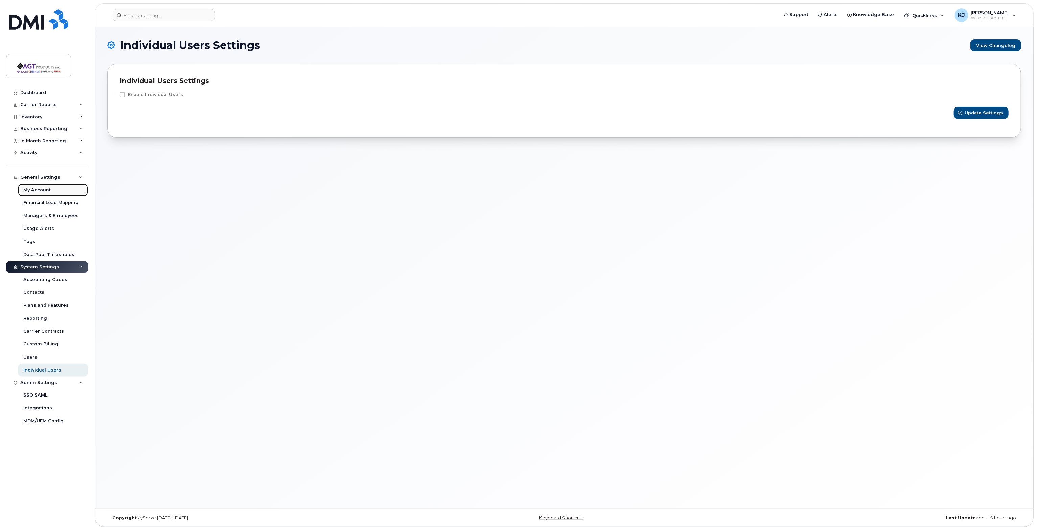
click at [41, 188] on div "My Account" at bounding box center [36, 190] width 27 height 6
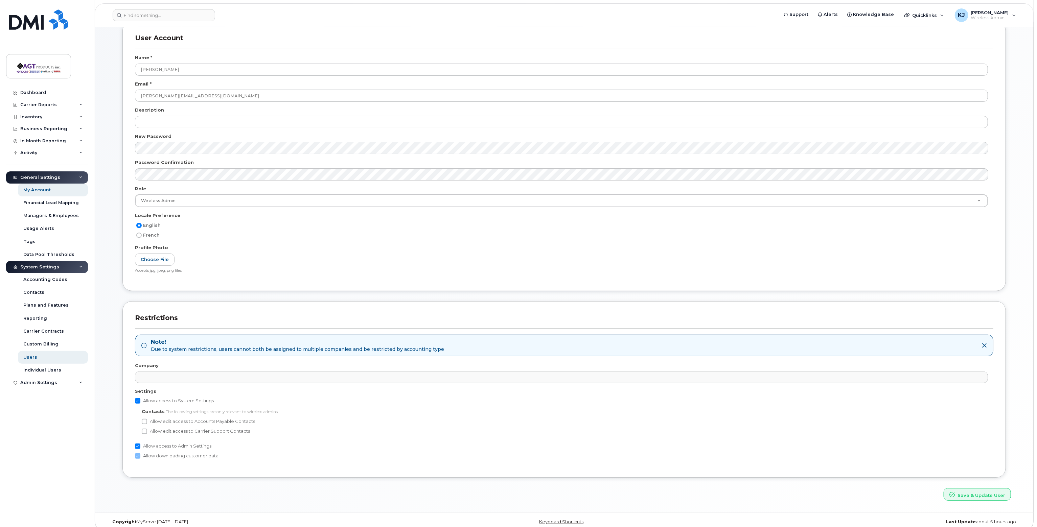
scroll to position [49, 0]
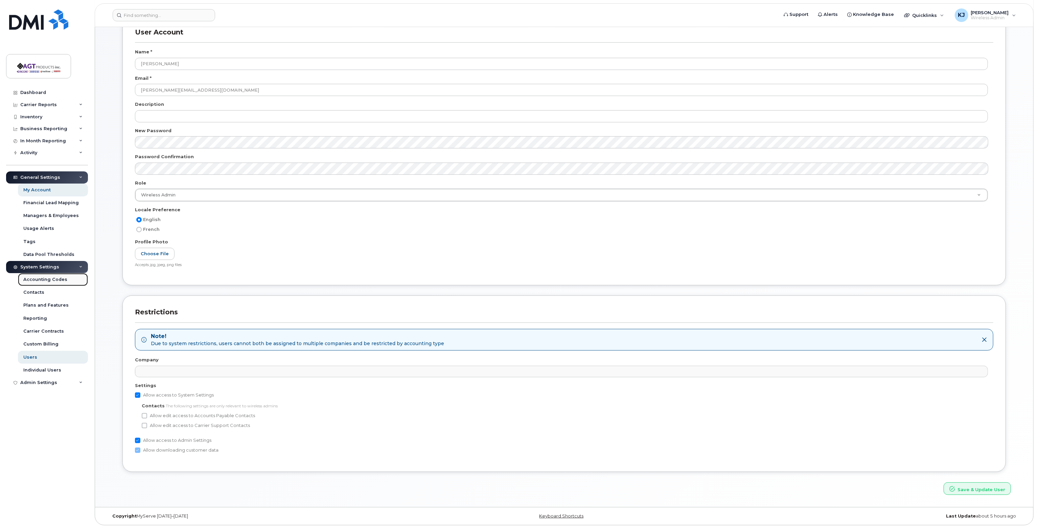
click at [50, 280] on div "Accounting Codes" at bounding box center [45, 280] width 44 height 6
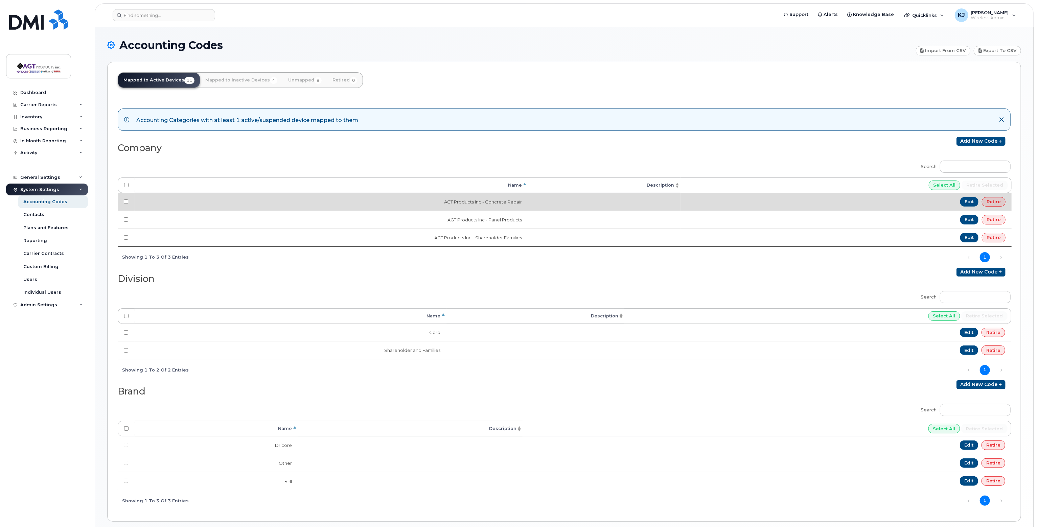
click at [465, 204] on td "AGT Products Inc - Concrete Repair" at bounding box center [331, 202] width 393 height 18
click at [973, 201] on link "Edit" at bounding box center [969, 201] width 19 height 9
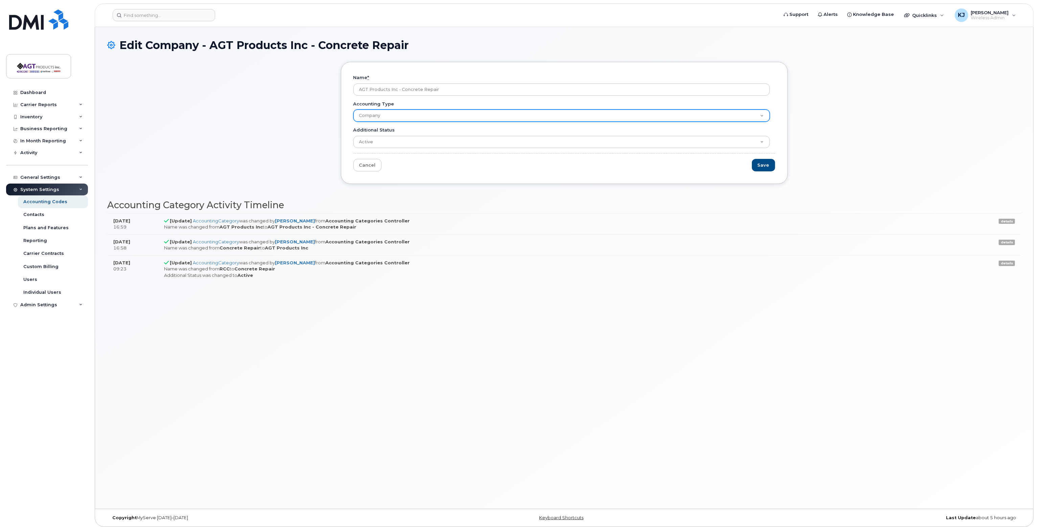
click at [482, 117] on select "Company Cost Center Division Brand" at bounding box center [561, 116] width 416 height 12
click at [697, 114] on select "Company Cost Center Division Brand" at bounding box center [561, 116] width 416 height 12
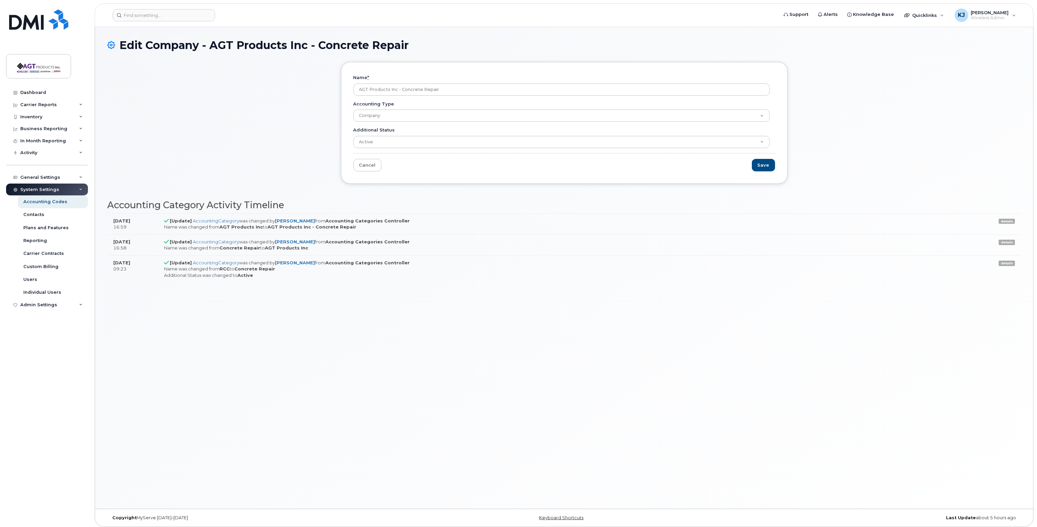
click at [819, 182] on div "Name * AGT Products Inc - Concrete Repair Accounting Type Company Cost Center D…" at bounding box center [564, 128] width 914 height 132
click at [378, 163] on link "Cancel" at bounding box center [367, 165] width 28 height 13
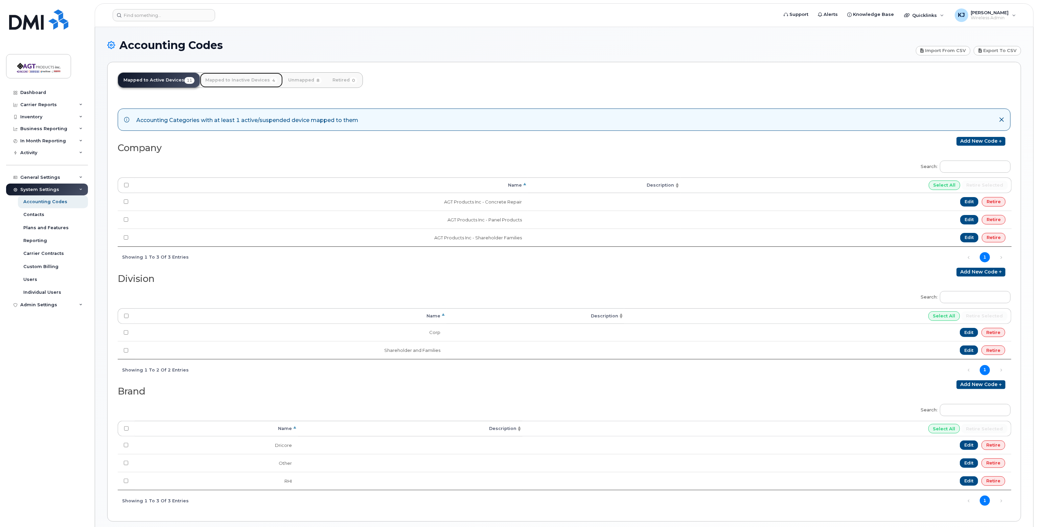
click at [238, 81] on link "Mapped to Inactive Devices 4" at bounding box center [241, 80] width 83 height 15
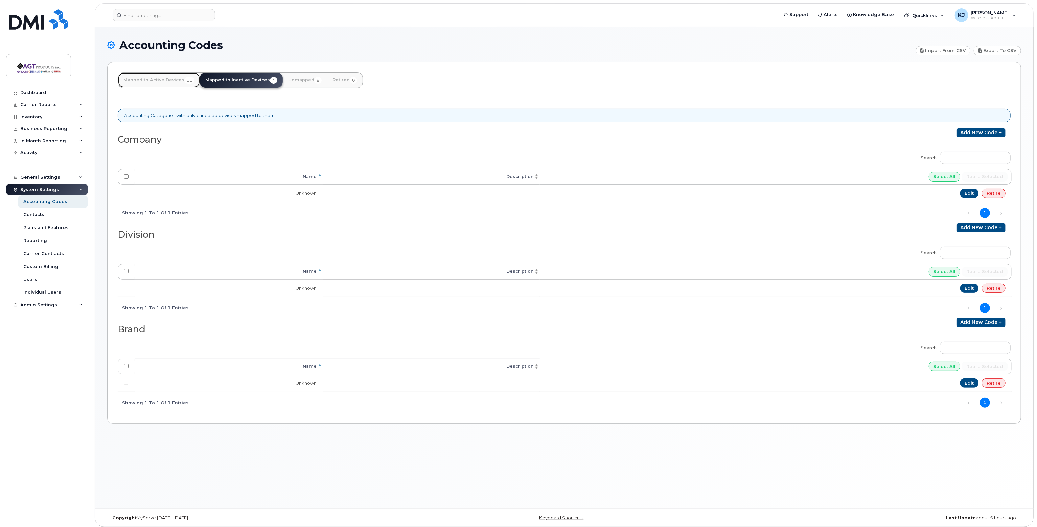
click at [160, 79] on link "Mapped to Active Devices 11" at bounding box center [159, 80] width 82 height 15
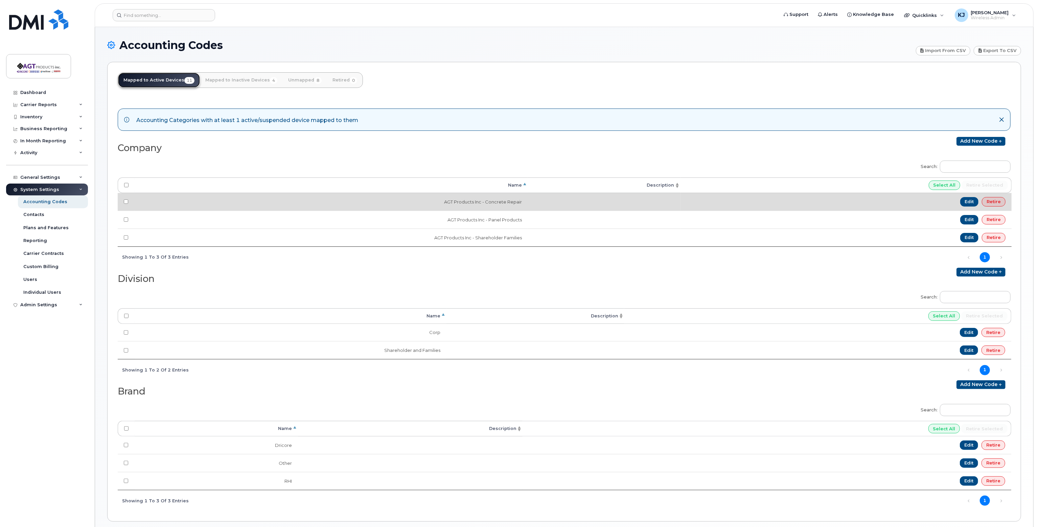
scroll to position [25, 0]
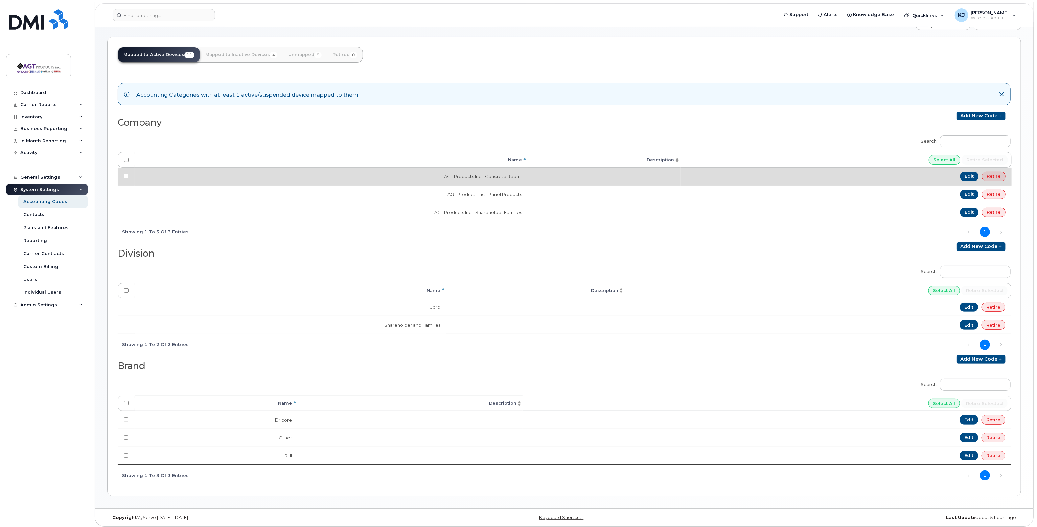
drag, startPoint x: 543, startPoint y: 175, endPoint x: 546, endPoint y: 175, distance: 3.7
click at [543, 175] on td at bounding box center [604, 177] width 153 height 18
click at [969, 175] on link "Edit" at bounding box center [969, 176] width 19 height 9
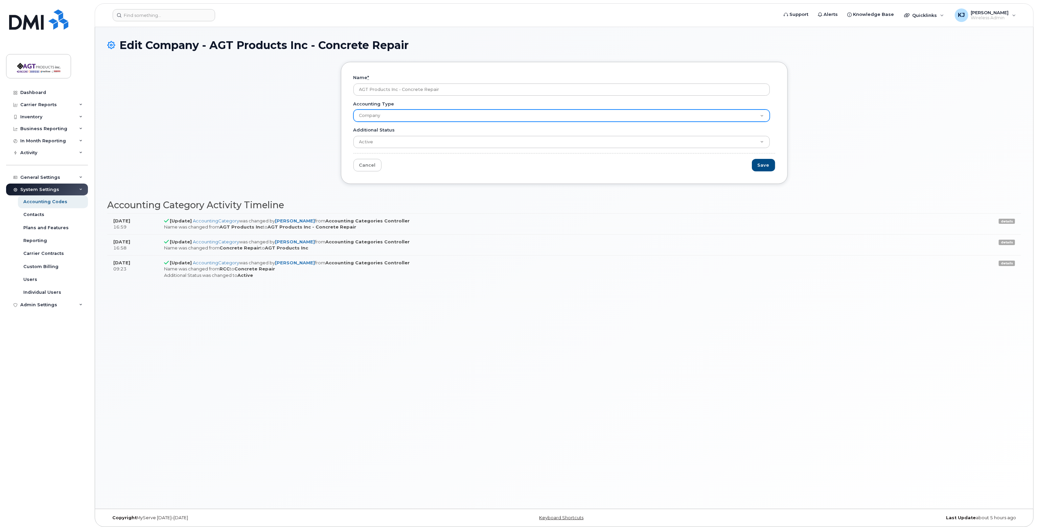
click at [441, 118] on select "Company Cost Center Division Brand" at bounding box center [561, 116] width 416 height 12
select select "1366"
click at [353, 110] on select "Company Cost Center Division Brand" at bounding box center [561, 116] width 416 height 12
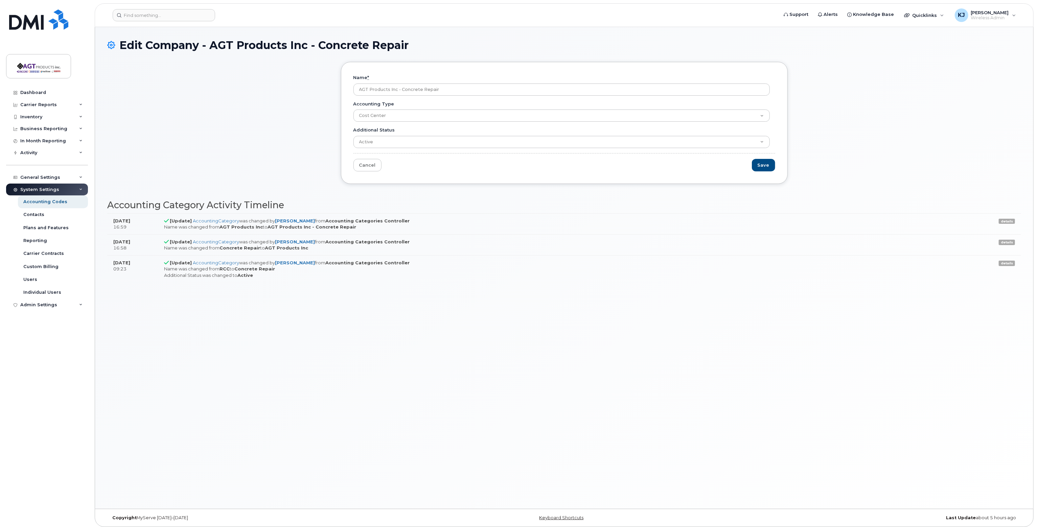
click at [459, 205] on h2 "Accounting Category Activity Timeline" at bounding box center [564, 205] width 914 height 10
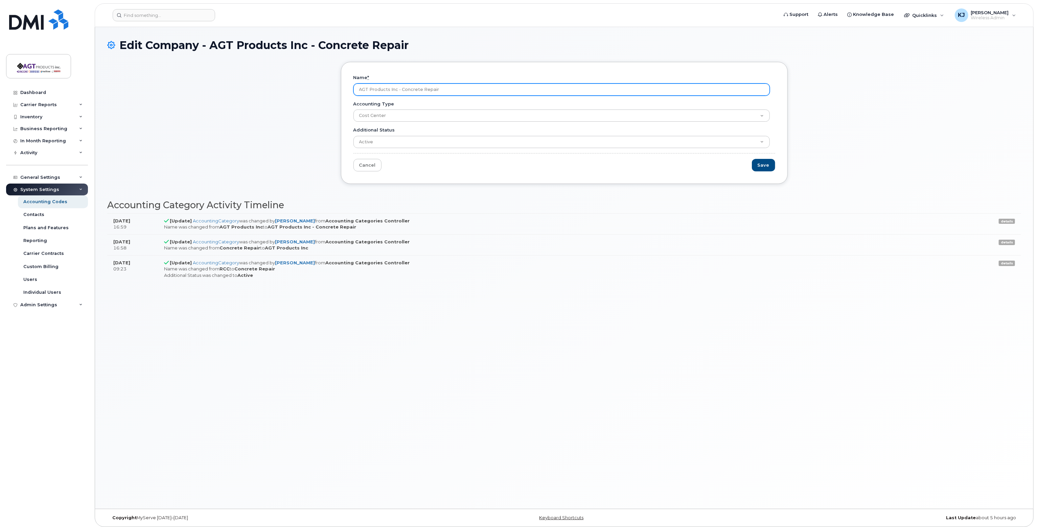
drag, startPoint x: 447, startPoint y: 90, endPoint x: 438, endPoint y: 91, distance: 8.8
click at [447, 90] on input "AGT Products Inc - Concrete Repair" at bounding box center [561, 90] width 416 height 12
drag, startPoint x: 402, startPoint y: 89, endPoint x: 447, endPoint y: 89, distance: 44.7
click at [447, 89] on input "AGT Products Inc - Concrete Repair" at bounding box center [561, 90] width 416 height 12
paste input "General & Admin"
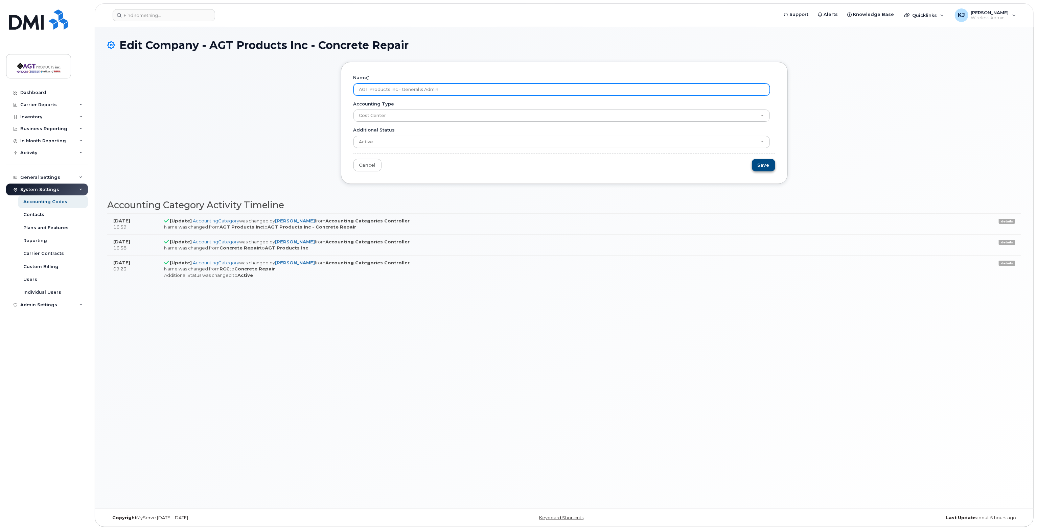
type input "AGT Products Inc - General & Admin"
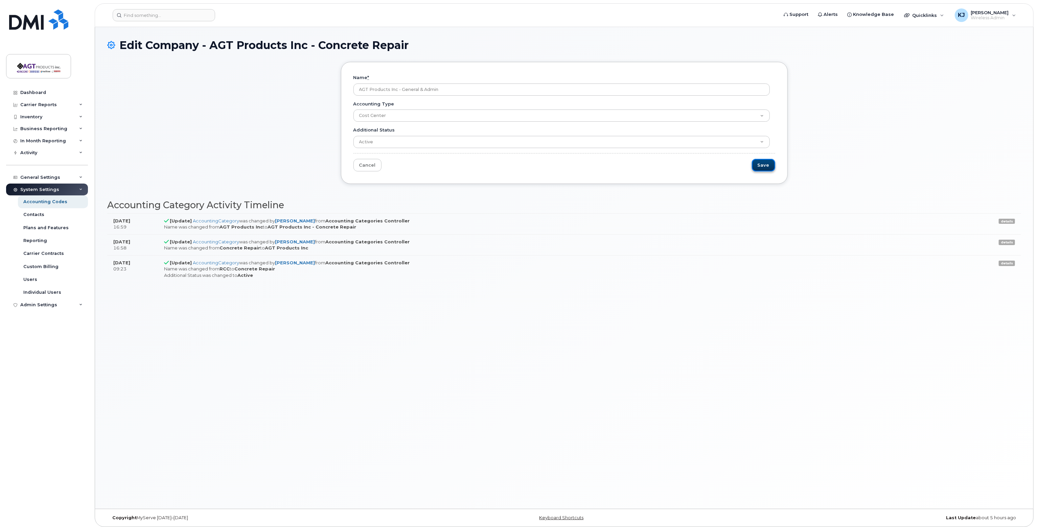
click at [762, 164] on input "Save" at bounding box center [763, 165] width 23 height 13
type input "Saving..."
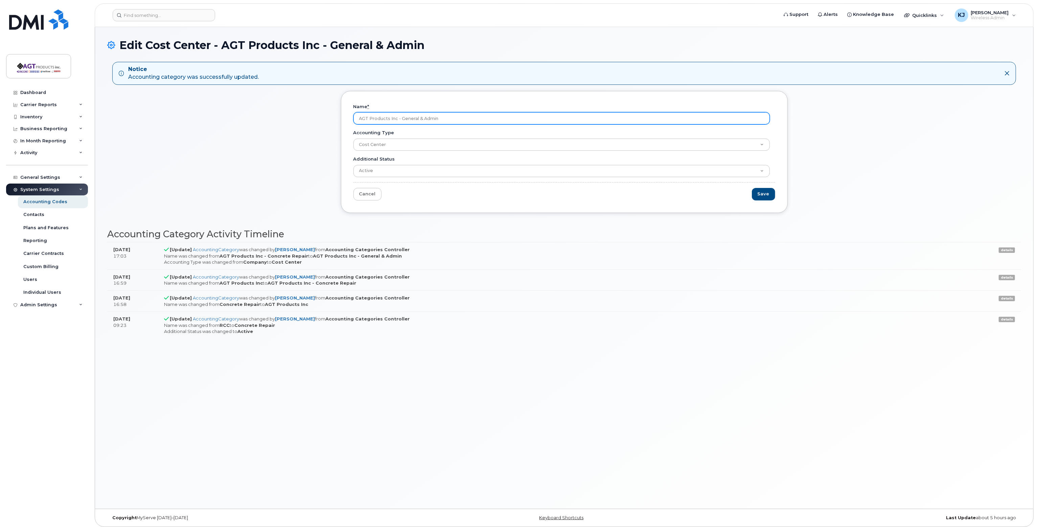
drag, startPoint x: 419, startPoint y: 119, endPoint x: 408, endPoint y: 120, distance: 11.9
click at [419, 119] on input "AGT Products Inc - General & Admin" at bounding box center [561, 118] width 416 height 12
drag, startPoint x: 402, startPoint y: 118, endPoint x: 439, endPoint y: 117, distance: 37.5
click at [439, 117] on input "AGT Products Inc - General & Admin" at bounding box center [561, 118] width 416 height 12
paste input "Maintenance"
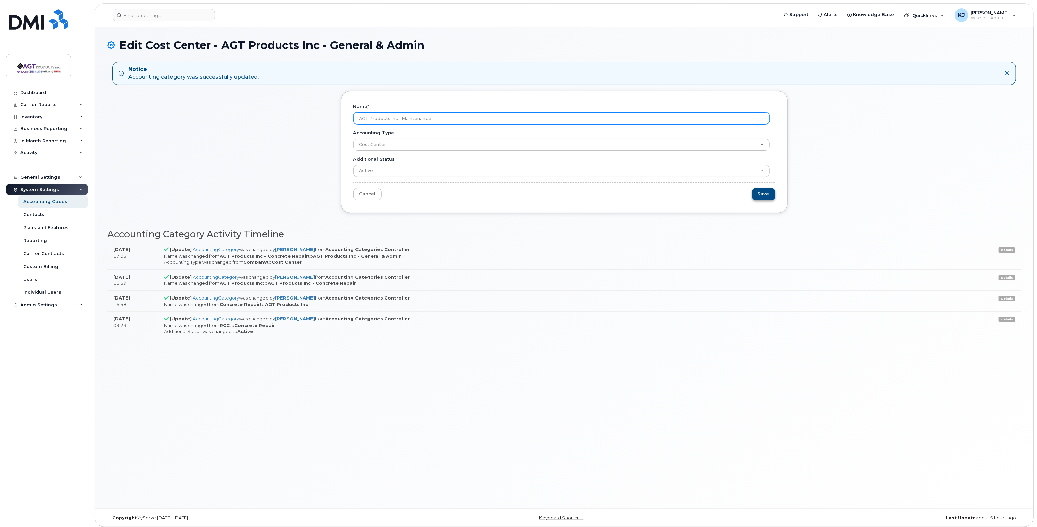
type input "AGT Products Inc - Maintenance"
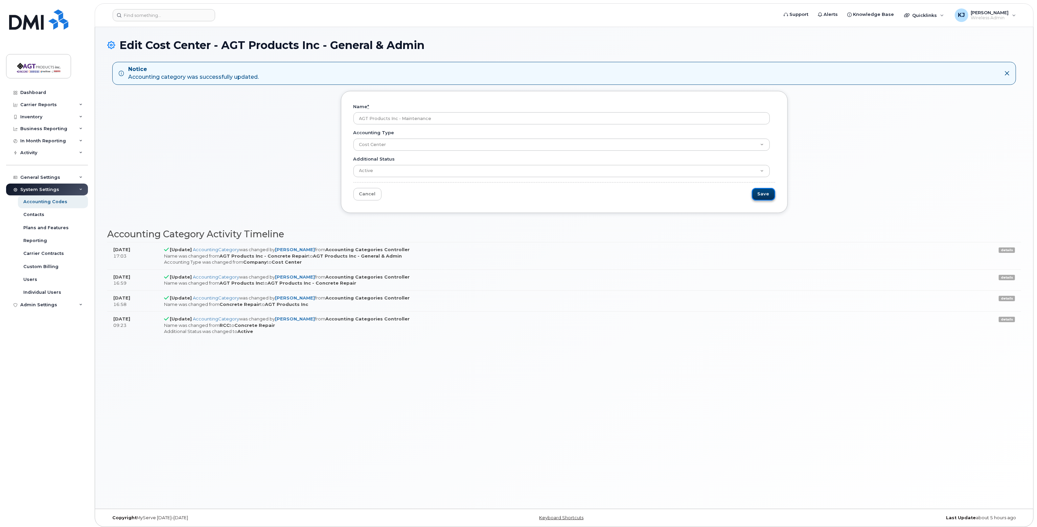
click at [763, 194] on input "Save" at bounding box center [763, 194] width 23 height 13
type input "Saving..."
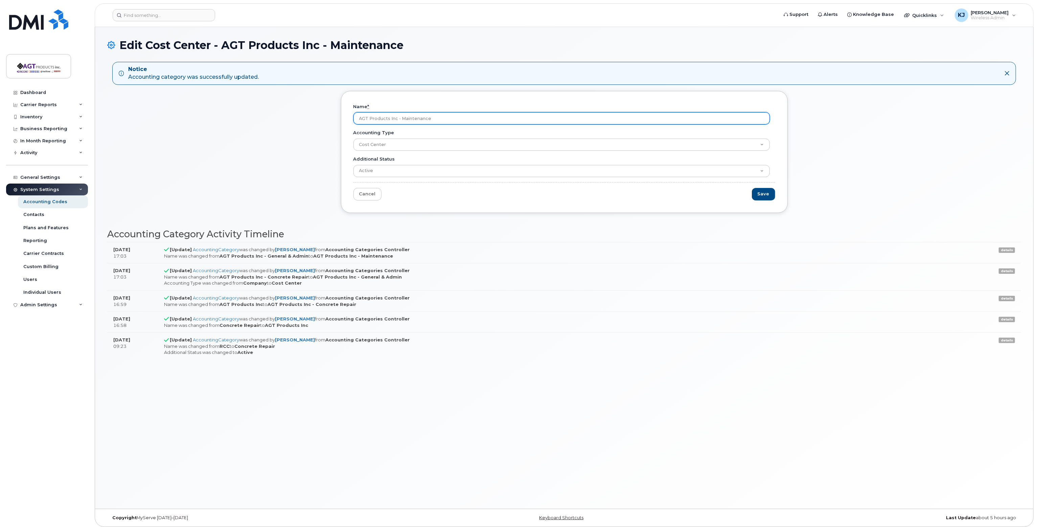
click at [418, 120] on input "AGT Products Inc - Maintenance" at bounding box center [561, 118] width 416 height 12
drag, startPoint x: 402, startPoint y: 118, endPoint x: 436, endPoint y: 117, distance: 33.8
click at [436, 117] on input "AGT Products Inc - Maintenance" at bounding box center [561, 118] width 416 height 12
paste input "rketing"
type input "AGT Products Inc - Marketing"
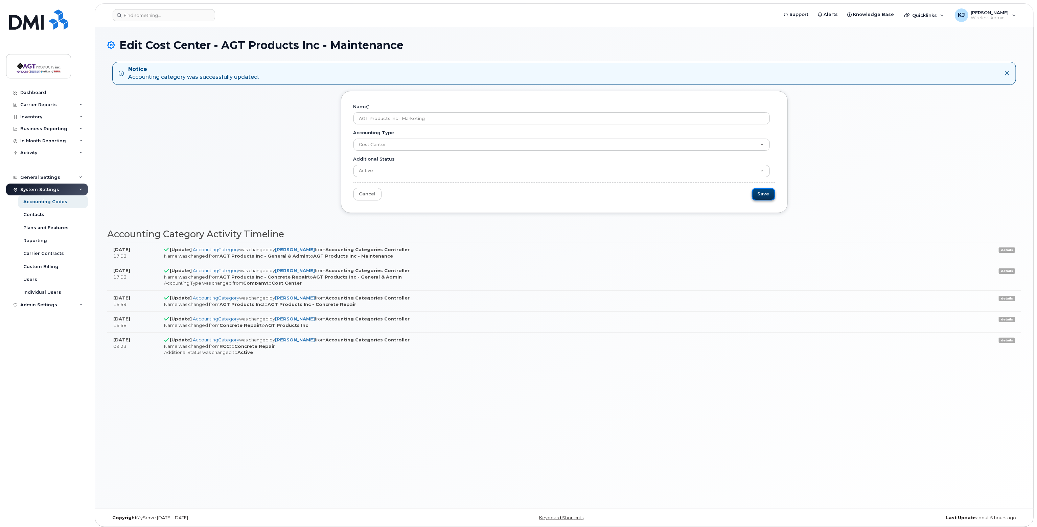
click at [764, 193] on input "Save" at bounding box center [763, 194] width 23 height 13
type input "Saving..."
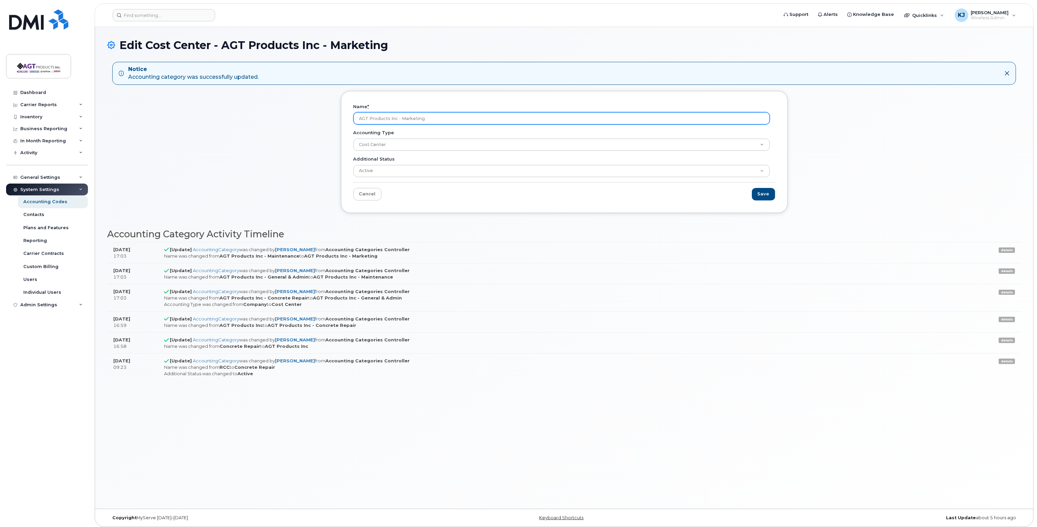
click at [405, 121] on input "AGT Products Inc - Marketing" at bounding box center [561, 118] width 416 height 12
drag, startPoint x: 402, startPoint y: 117, endPoint x: 460, endPoint y: 120, distance: 58.3
click at [460, 120] on input "AGT Products Inc - Marketing" at bounding box center [561, 118] width 416 height 12
paste input "Production"
type input "AGT Products Inc - Production"
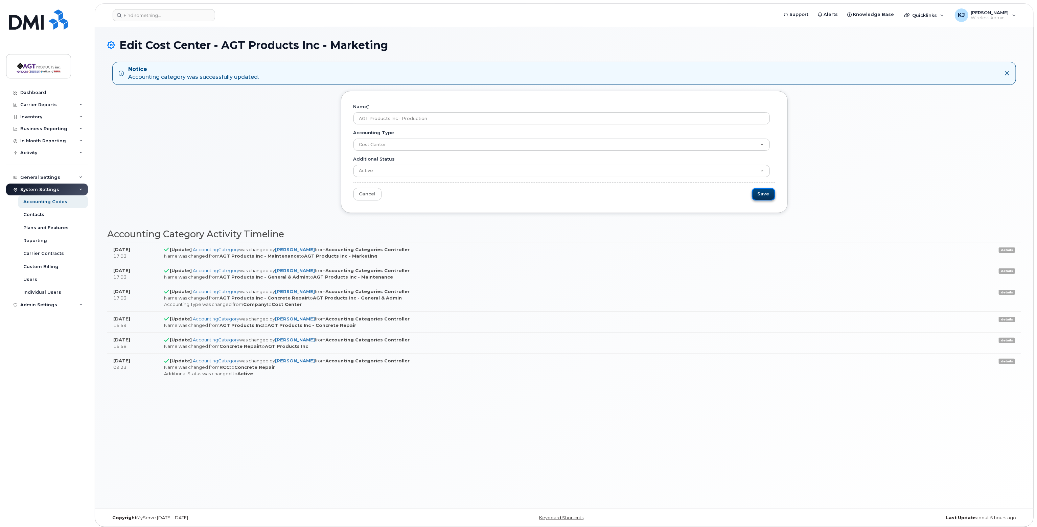
click at [766, 192] on input "Save" at bounding box center [763, 194] width 23 height 13
type input "Saving..."
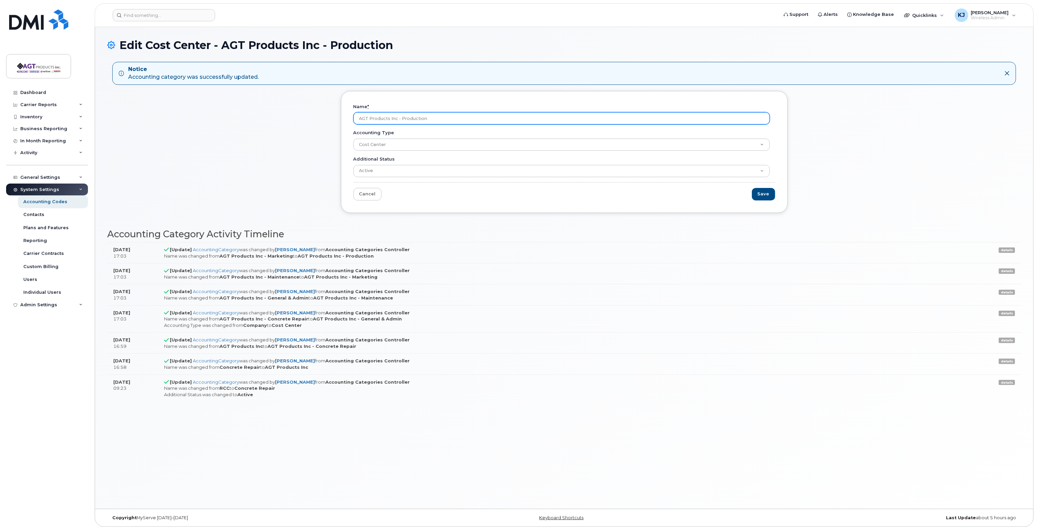
click at [402, 121] on input "AGT Products Inc - Production" at bounding box center [561, 118] width 416 height 12
drag, startPoint x: 402, startPoint y: 117, endPoint x: 459, endPoint y: 122, distance: 57.4
click at [459, 122] on input "AGT Products Inc - Production" at bounding box center [561, 118] width 416 height 12
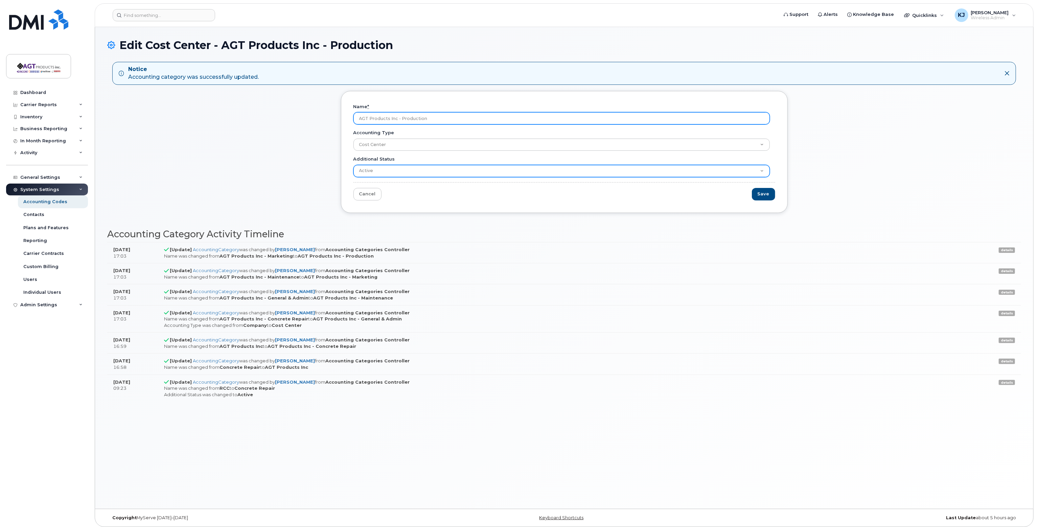
paste input "Sales"
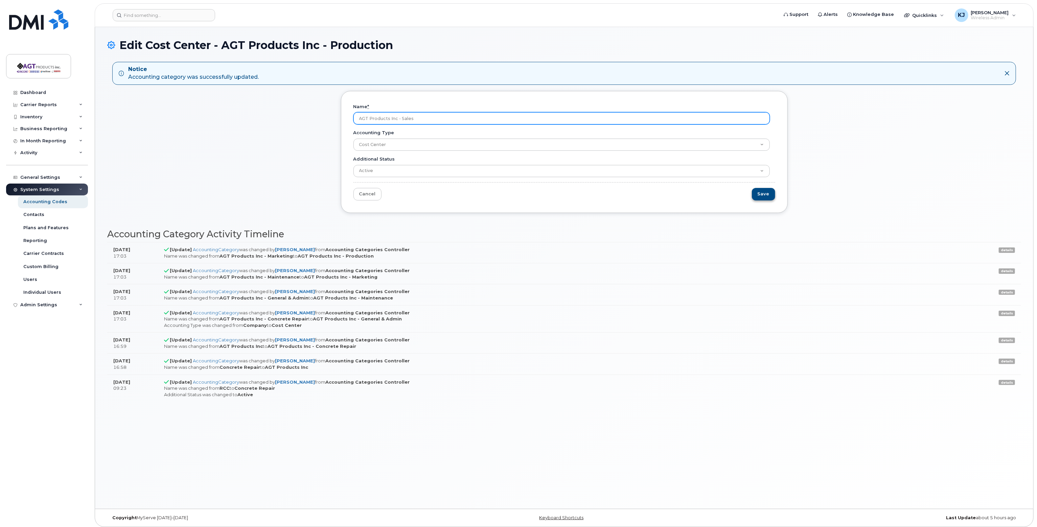
type input "AGT Products Inc - Sales"
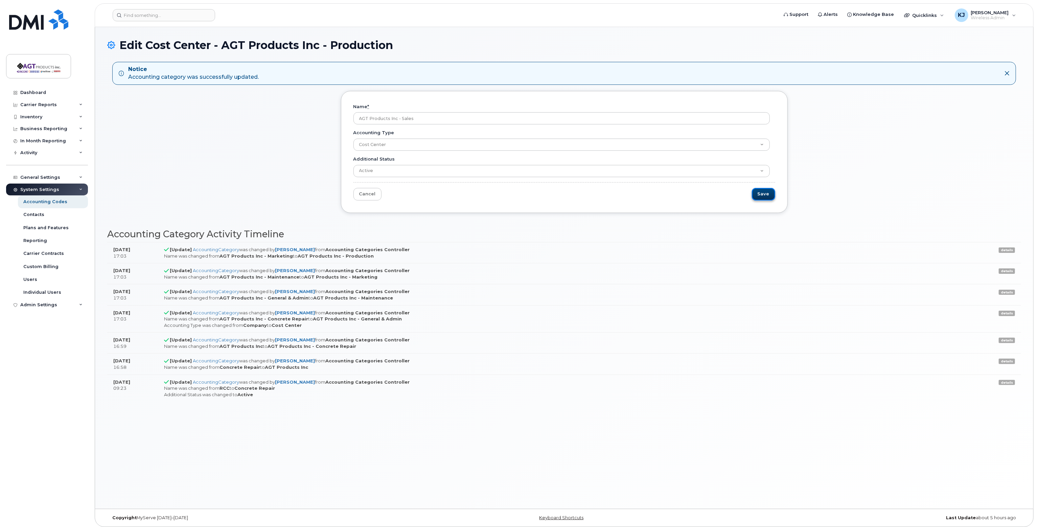
click at [763, 194] on input "Save" at bounding box center [763, 194] width 23 height 13
type input "Saving..."
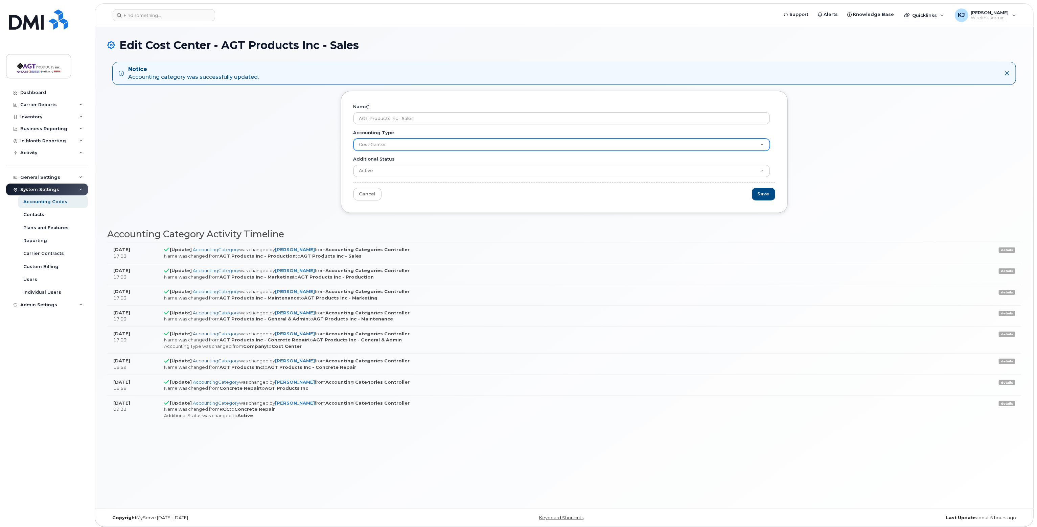
click at [405, 143] on select "Company Cost Center Division Brand" at bounding box center [561, 145] width 416 height 12
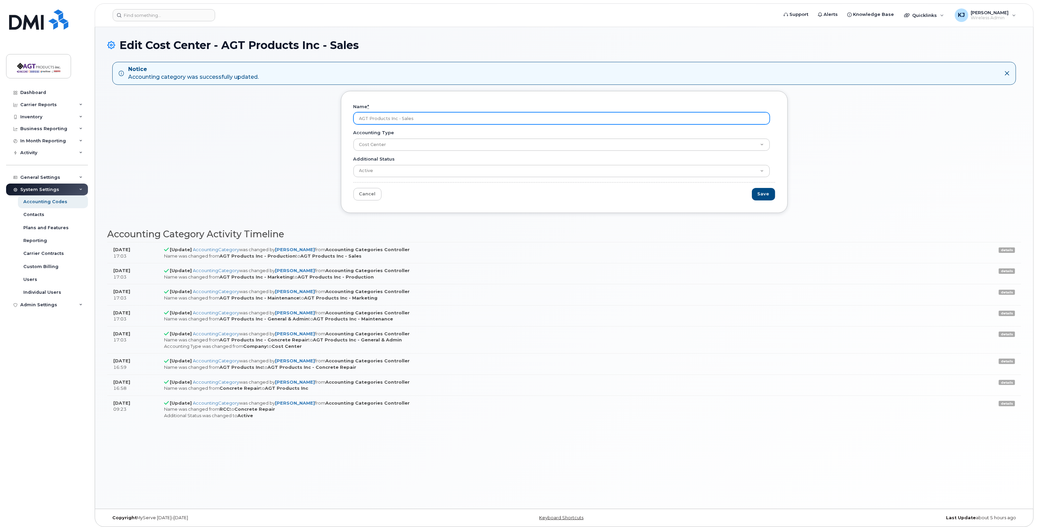
click at [404, 117] on input "AGT Products Inc - Sales" at bounding box center [561, 118] width 416 height 12
click at [415, 119] on input "AGT Products Inc - Sales" at bounding box center [561, 118] width 416 height 12
drag, startPoint x: 401, startPoint y: 117, endPoint x: 457, endPoint y: 122, distance: 56.7
click at [458, 121] on input "AGT Products Inc - Sales" at bounding box center [561, 118] width 416 height 12
type input "AGT Products Inc - Logistics"
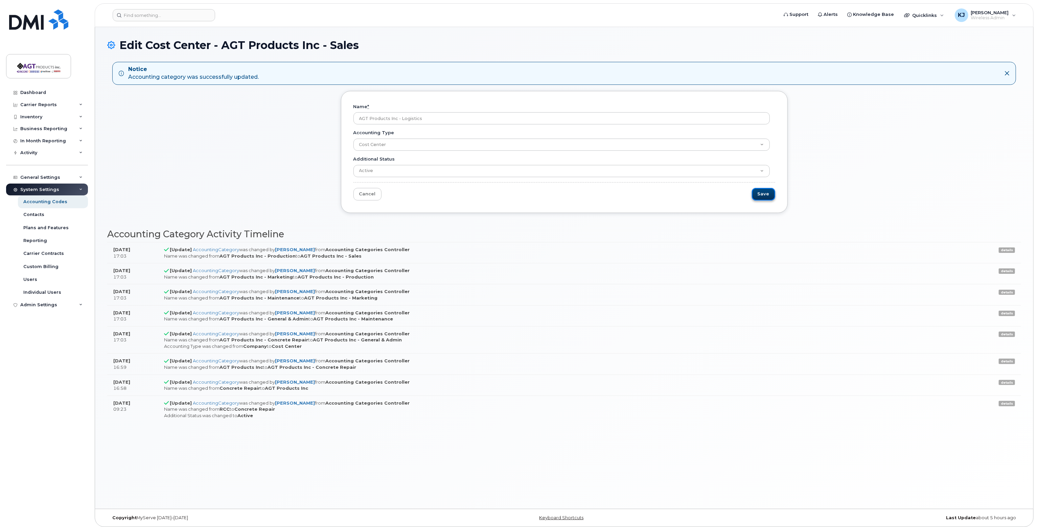
click at [766, 192] on input "Save" at bounding box center [763, 194] width 23 height 13
type input "Saving..."
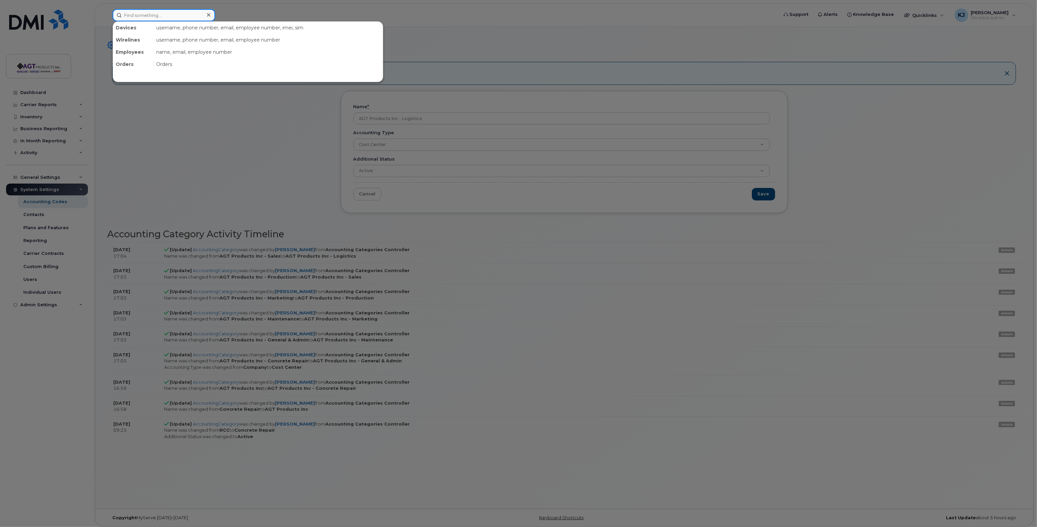
click at [161, 17] on input at bounding box center [164, 15] width 102 height 12
type input "[PERSON_NAME]"
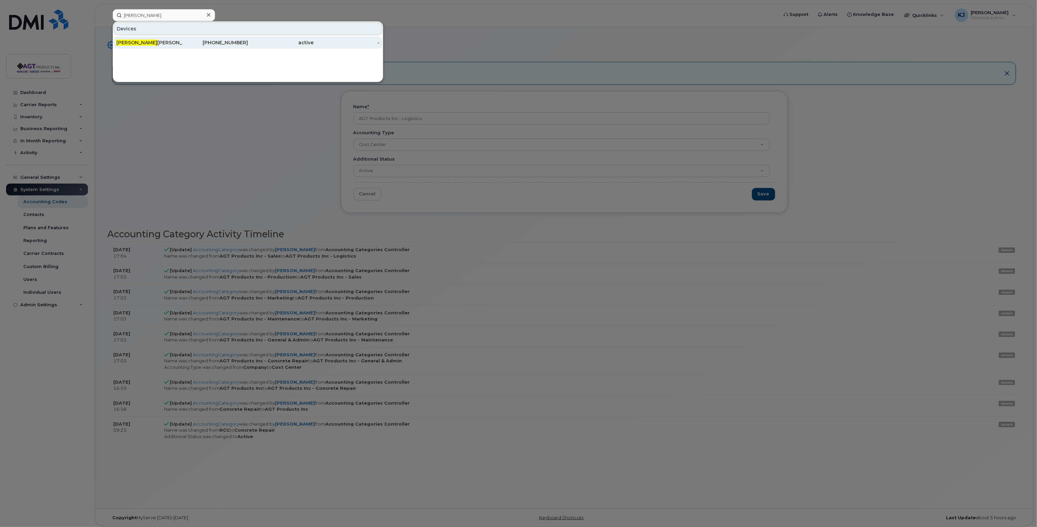
click at [162, 43] on div "[PERSON_NAME]" at bounding box center [149, 42] width 66 height 7
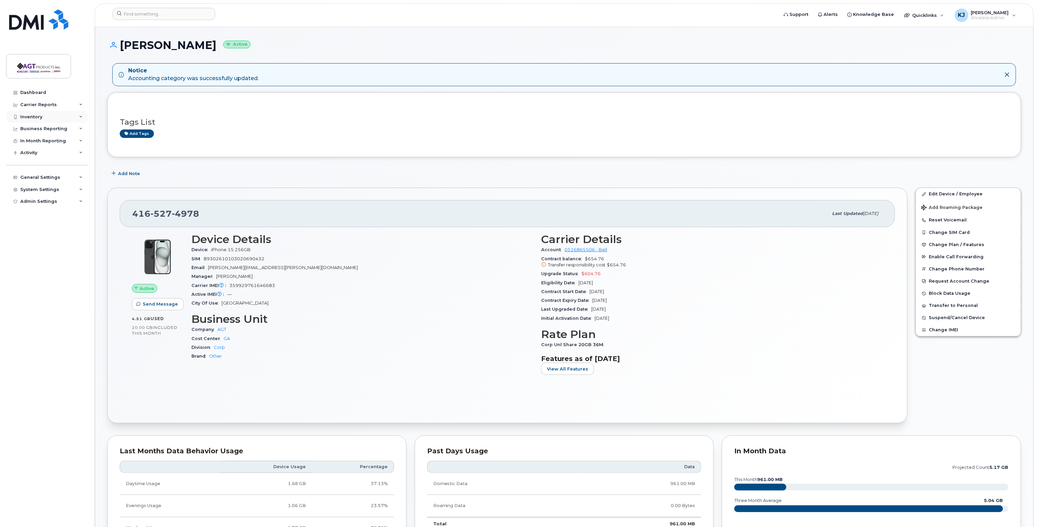
click at [41, 115] on div "Inventory" at bounding box center [31, 116] width 22 height 5
click at [47, 130] on div "Mobility Devices" at bounding box center [42, 129] width 38 height 6
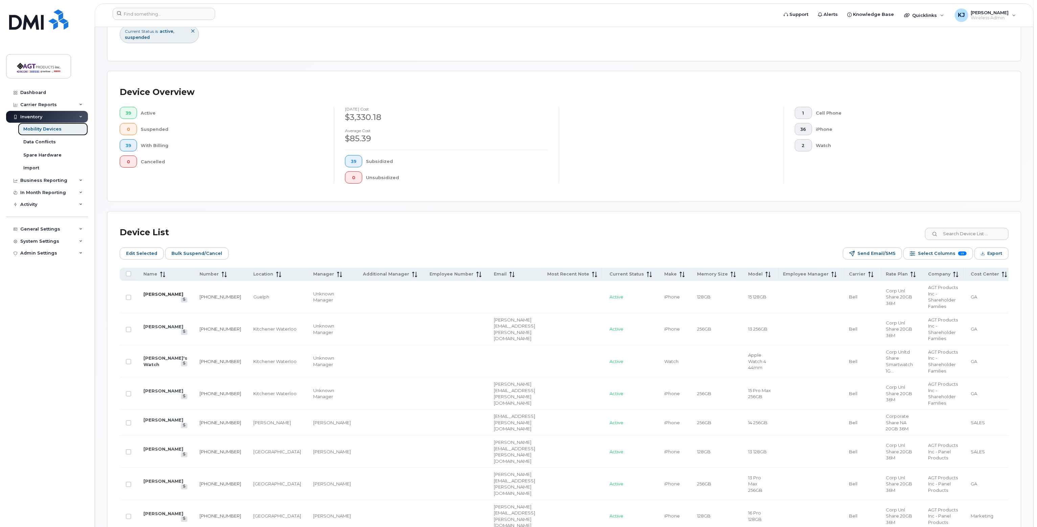
scroll to position [135, 0]
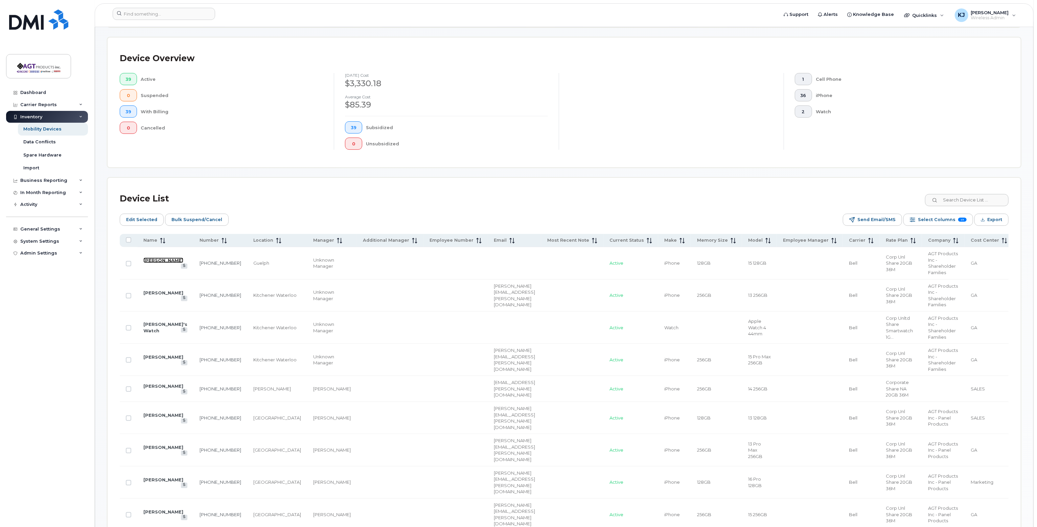
click at [148, 263] on link "[PERSON_NAME]" at bounding box center [163, 260] width 40 height 5
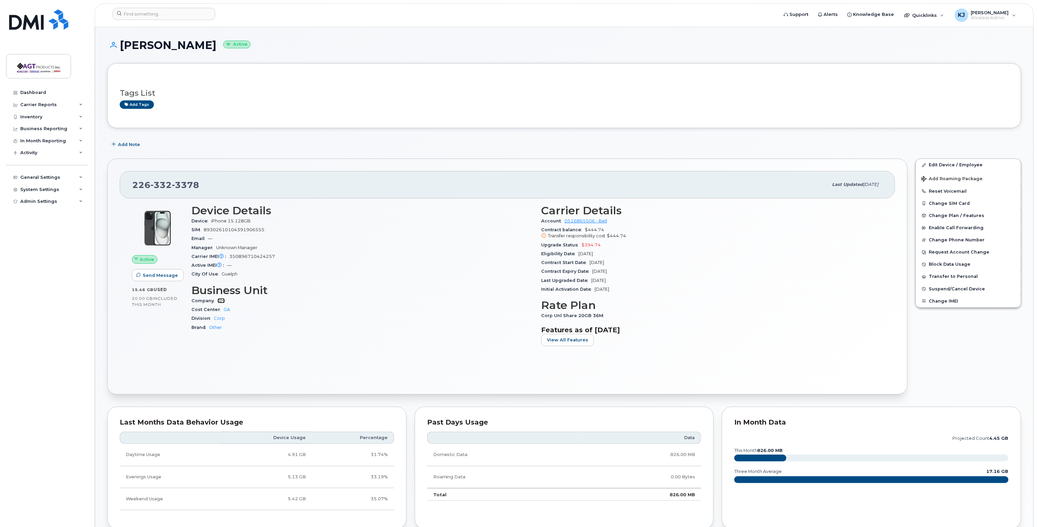
click at [222, 301] on link "AHI" at bounding box center [221, 300] width 7 height 5
click at [953, 163] on link "Edit Device / Employee" at bounding box center [968, 165] width 105 height 12
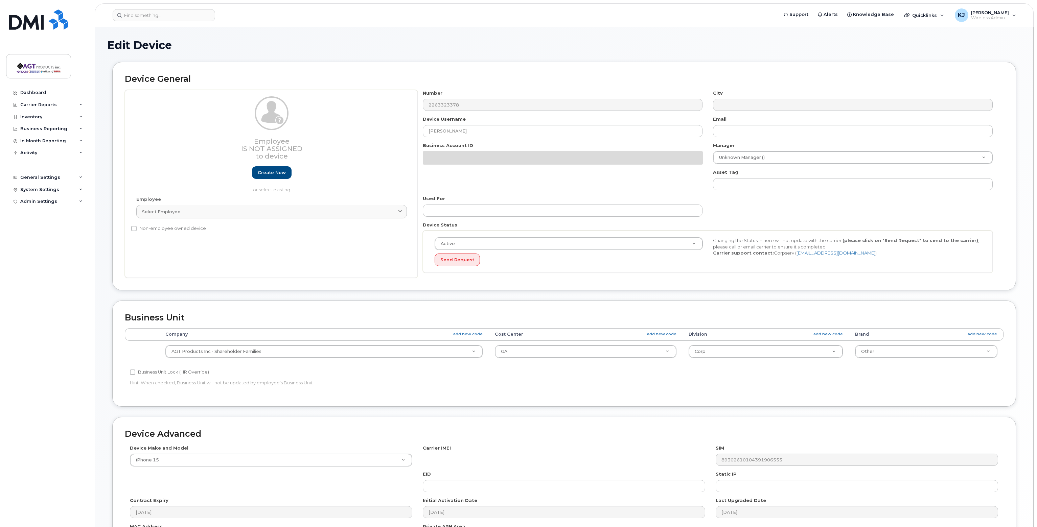
select select "279660"
select select "279665"
select select "279666"
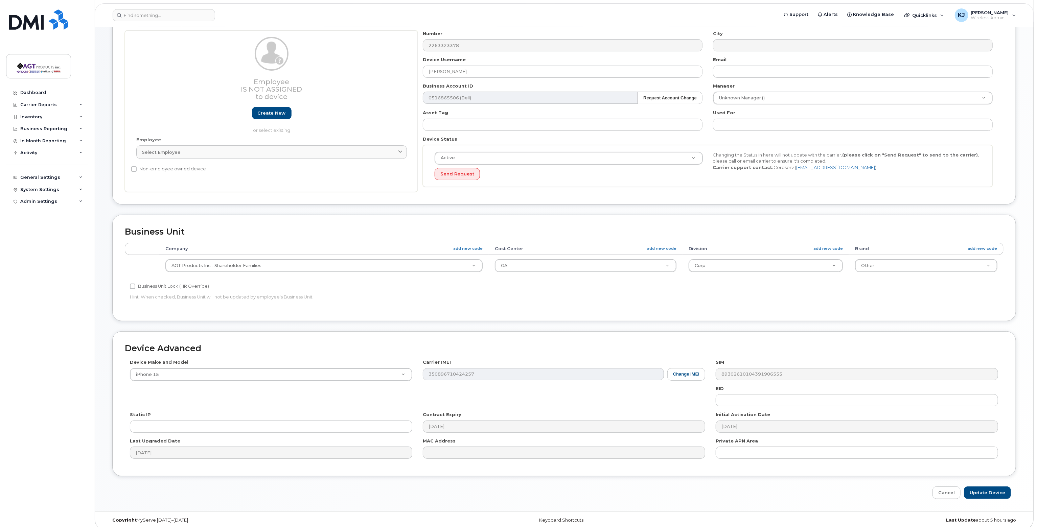
scroll to position [64, 0]
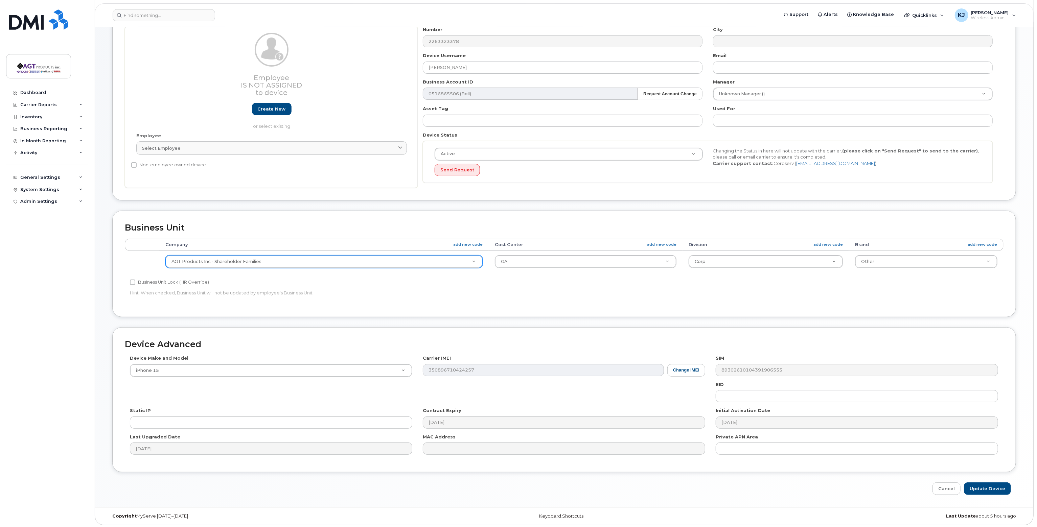
click at [474, 291] on p "Hint: When checked, Business Unit will not be updated by employee's Business Un…" at bounding box center [417, 293] width 575 height 6
click at [545, 253] on td "GA AGT Products Inc - Logistics Balance Sheet Cost Center Financial Foam GA Gen…" at bounding box center [586, 261] width 194 height 21
click at [663, 244] on link "add new code" at bounding box center [661, 245] width 29 height 6
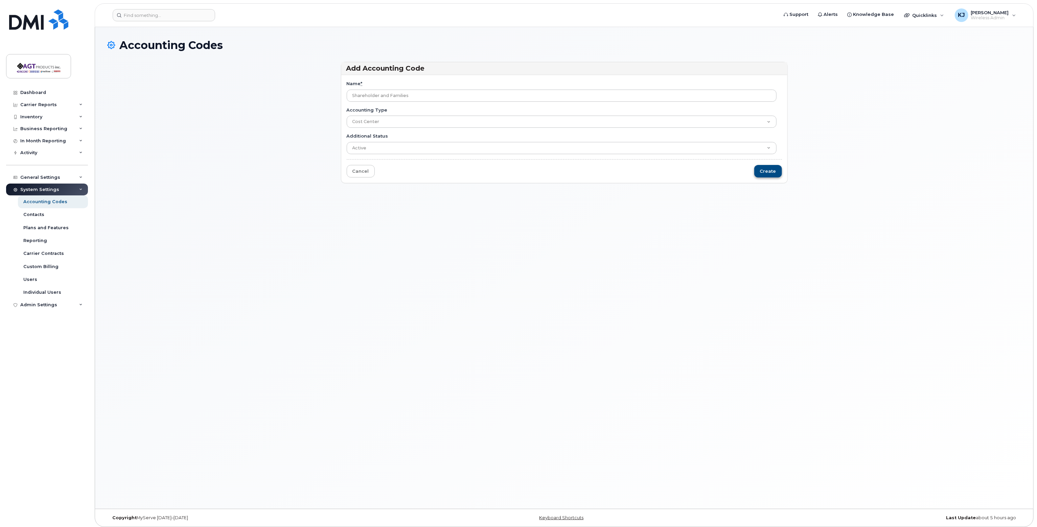
type input "Shareholder and Families"
click at [771, 170] on input "Create" at bounding box center [768, 171] width 28 height 13
type input "Saving..."
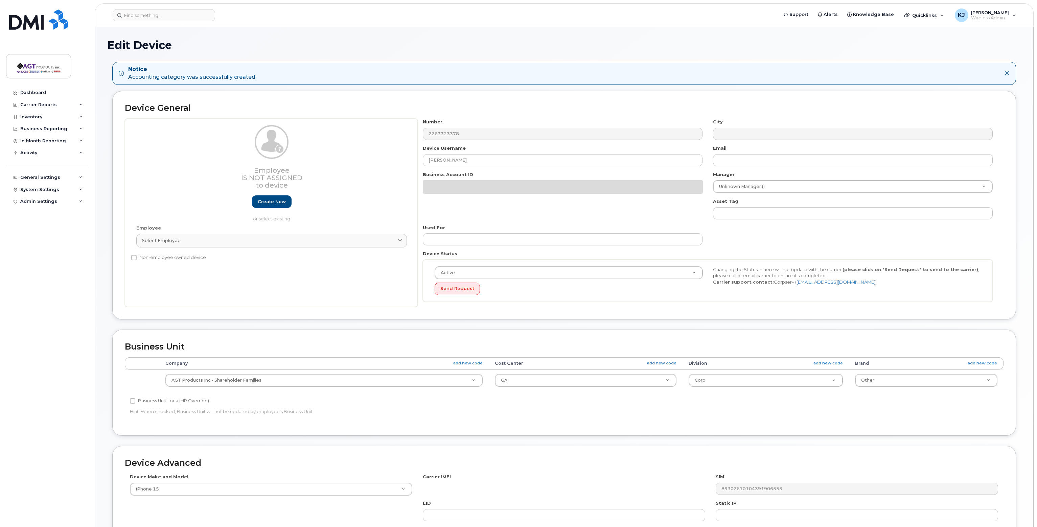
select select "279660"
select select "279665"
select select "279666"
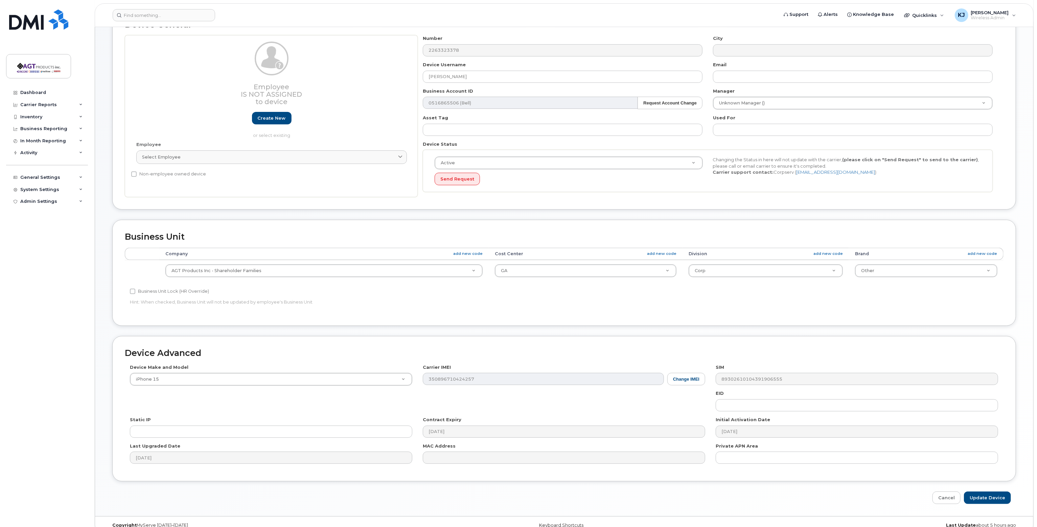
scroll to position [92, 0]
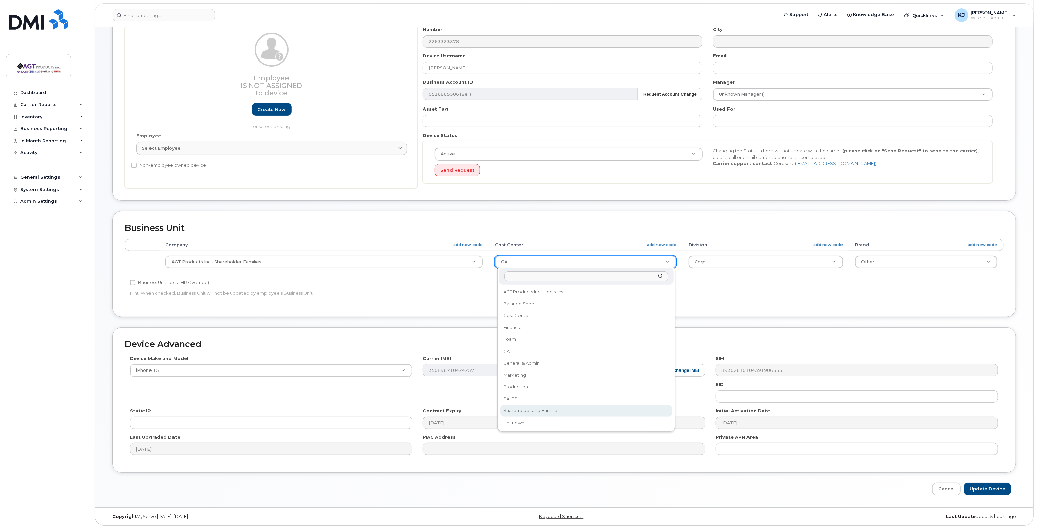
select select "35845459"
click at [557, 290] on p "Hint: When checked, Business Unit will not be updated by employee's Business Un…" at bounding box center [417, 293] width 575 height 6
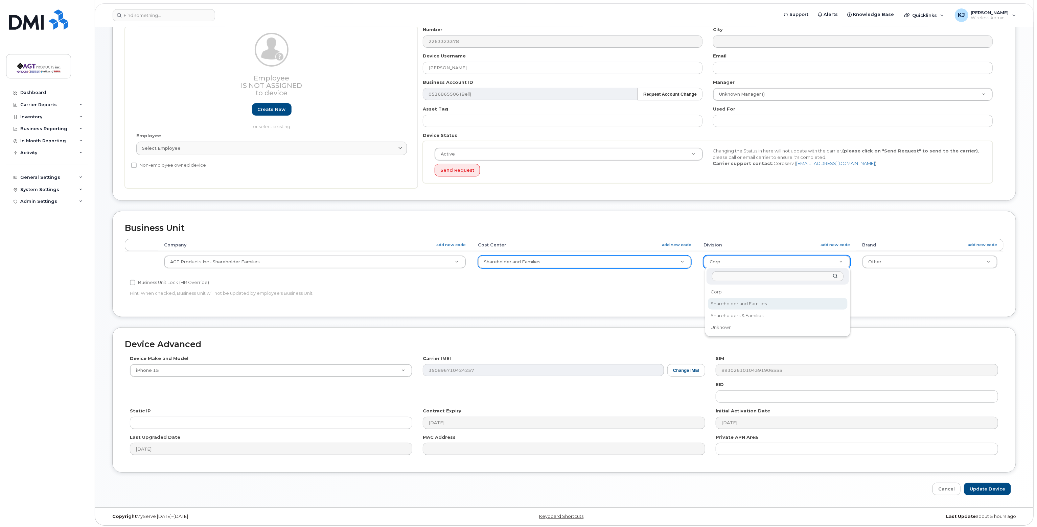
select select "279662"
drag, startPoint x: 838, startPoint y: 289, endPoint x: 848, endPoint y: 286, distance: 11.0
click at [840, 289] on div "Accounting Categories Rules Company add new code Cost Center add new code Divis…" at bounding box center [564, 272] width 879 height 66
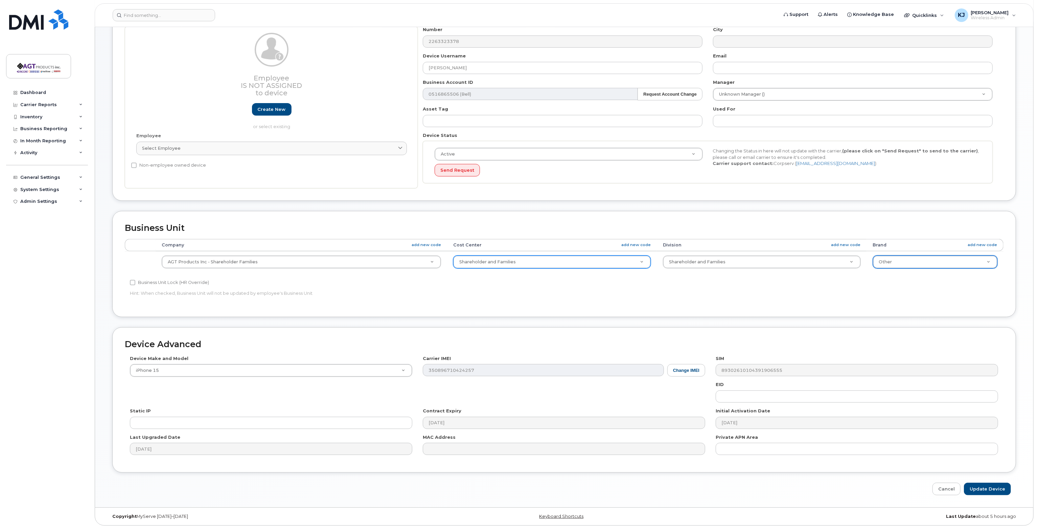
click at [903, 303] on div "Business Unit Accounting Categories Rules Company add new code Cost Center add …" at bounding box center [564, 264] width 904 height 106
click at [883, 294] on div "Accounting Categories Rules Company add new code Cost Center add new code Divis…" at bounding box center [564, 272] width 879 height 66
click at [989, 485] on input "Update Device" at bounding box center [987, 489] width 47 height 13
type input "Saving..."
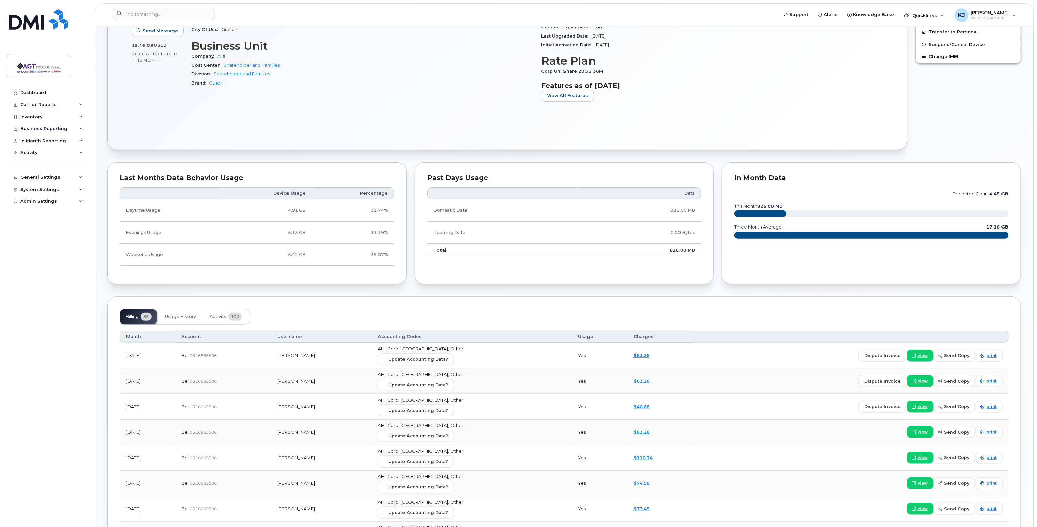
scroll to position [203, 0]
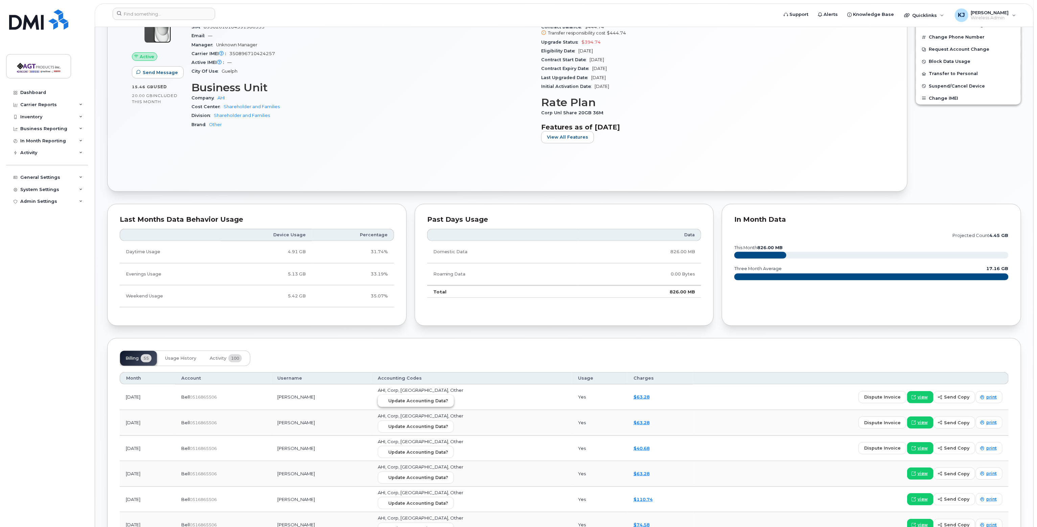
click at [438, 399] on span "Update Accounting Data?" at bounding box center [418, 401] width 60 height 6
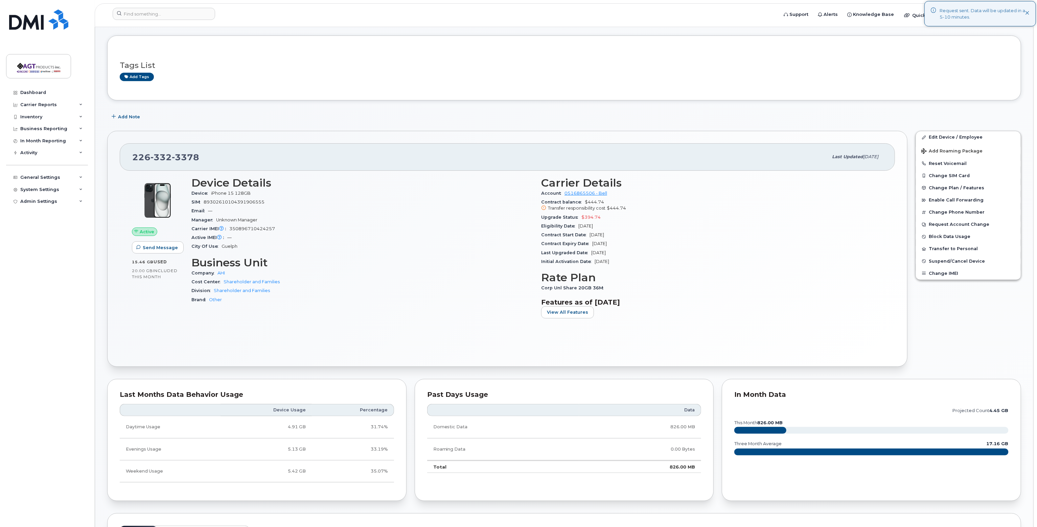
scroll to position [0, 0]
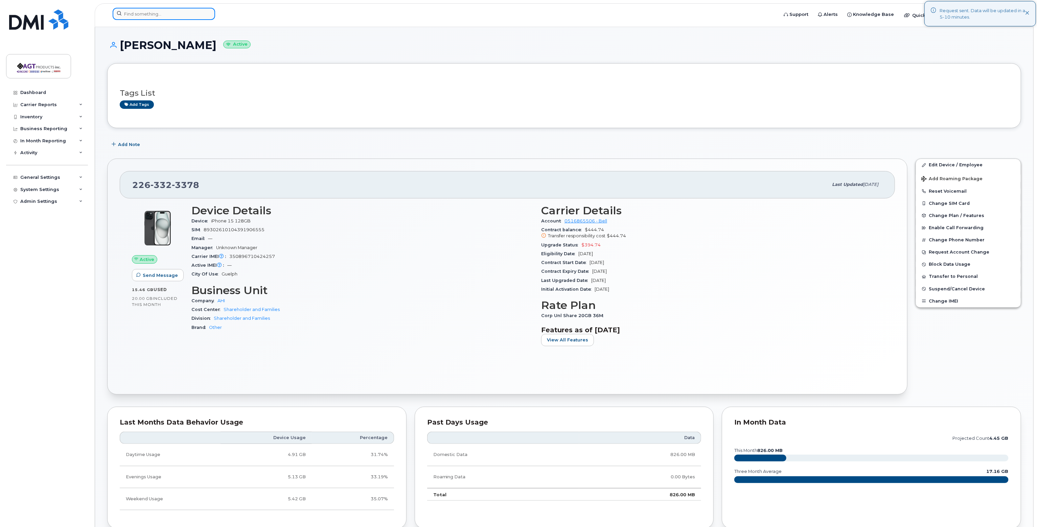
click at [138, 13] on input at bounding box center [164, 14] width 102 height 12
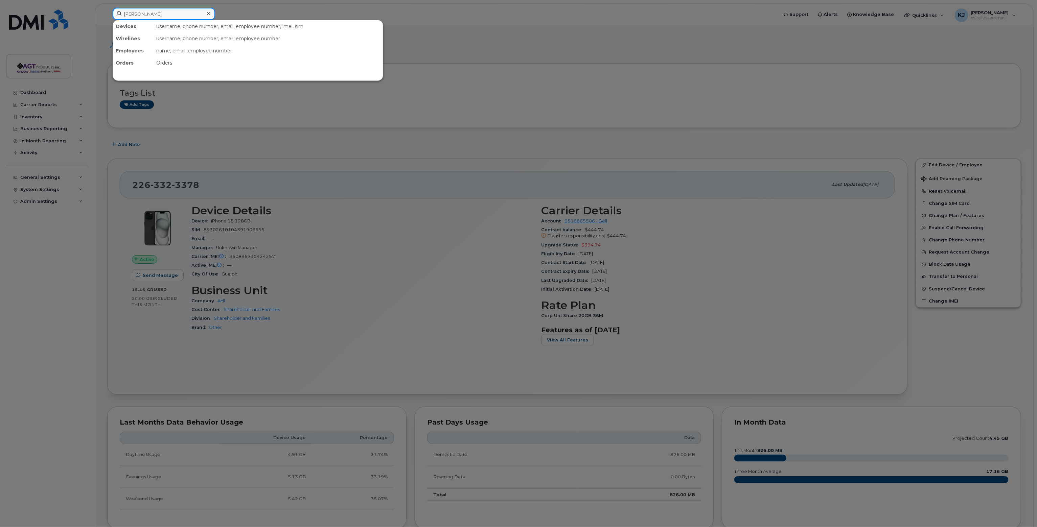
type input "Sheldon"
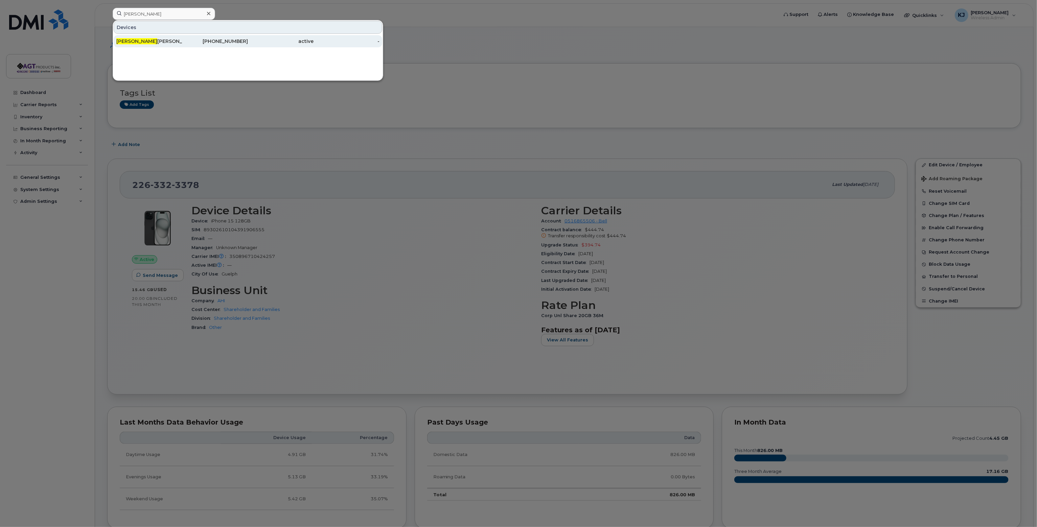
click at [137, 39] on div "Sheldon Mckay" at bounding box center [149, 41] width 66 height 7
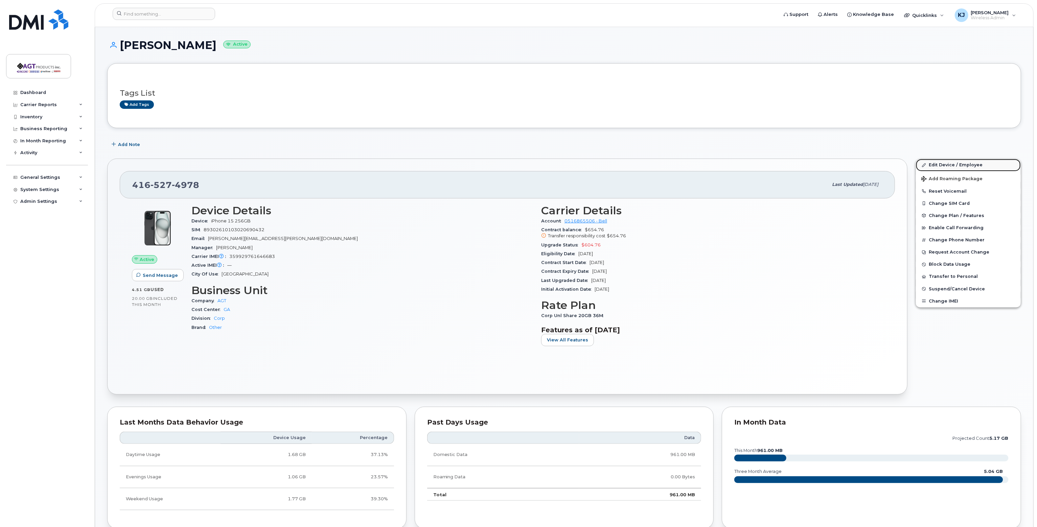
click at [972, 165] on link "Edit Device / Employee" at bounding box center [968, 165] width 105 height 12
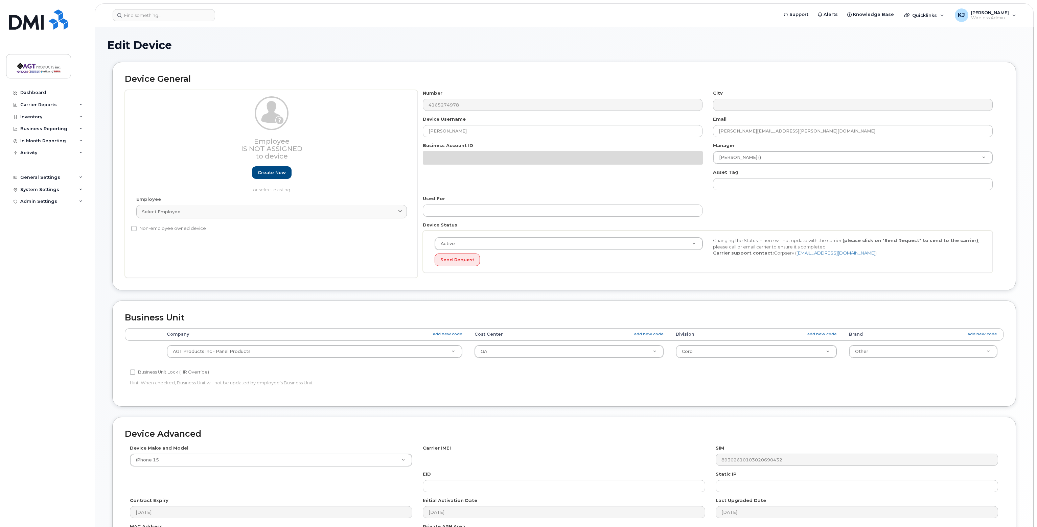
select select "279665"
select select "279666"
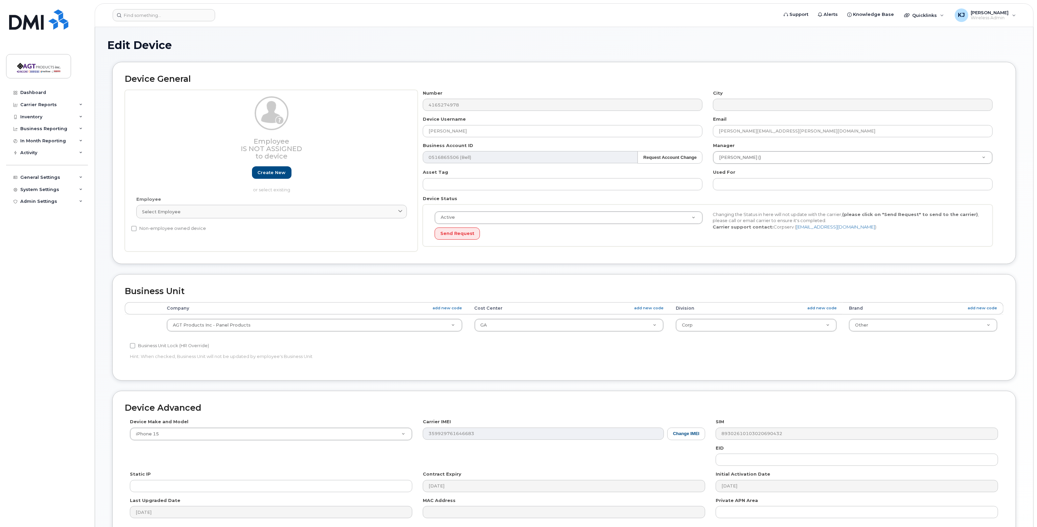
scroll to position [64, 0]
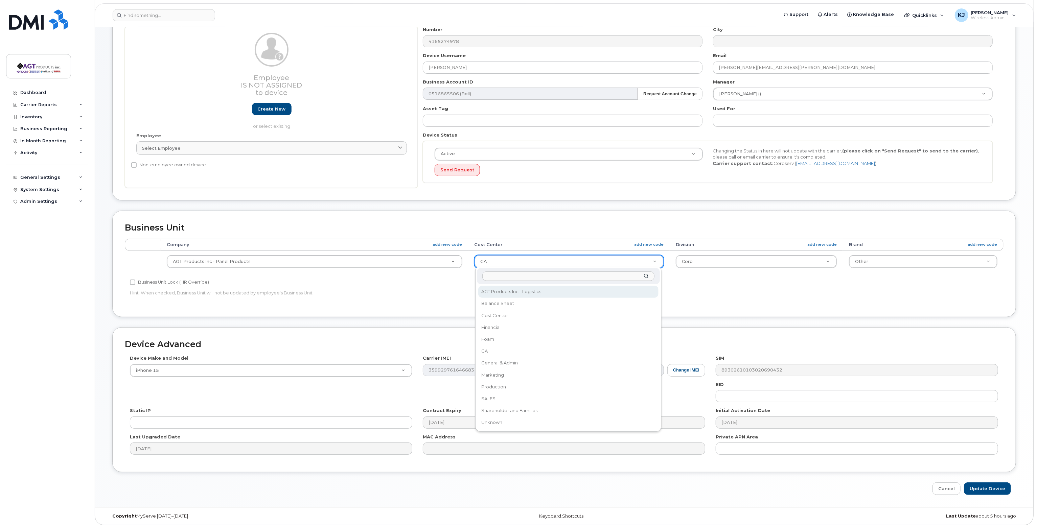
select select "279659"
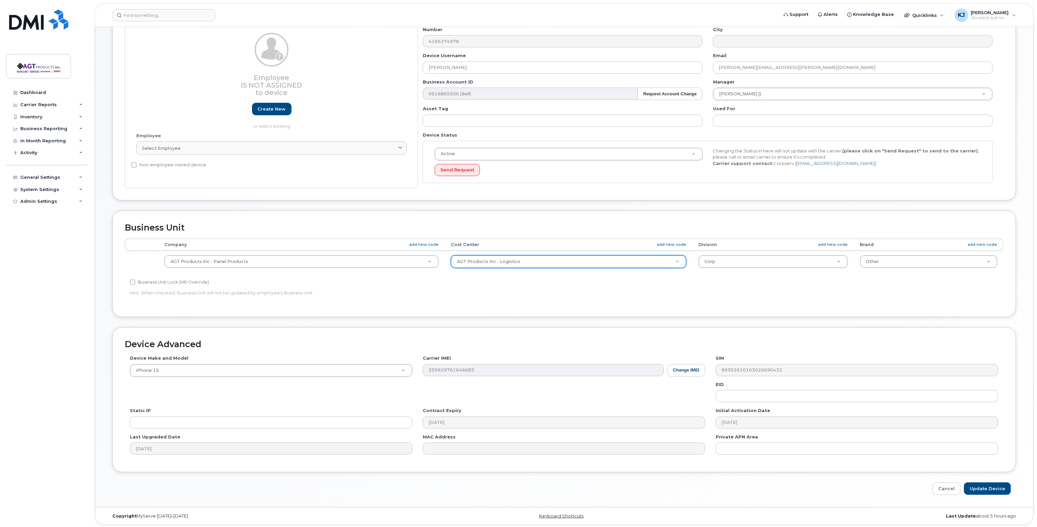
drag, startPoint x: 556, startPoint y: 283, endPoint x: 585, endPoint y: 283, distance: 28.1
click at [566, 283] on div "Business Unit Lock (HR Override)" at bounding box center [417, 282] width 575 height 8
click at [828, 298] on div "Accounting Categories Rules Company add new code Cost Center add new code Divis…" at bounding box center [564, 272] width 879 height 66
click at [987, 485] on input "Update Device" at bounding box center [987, 489] width 47 height 13
type input "Saving..."
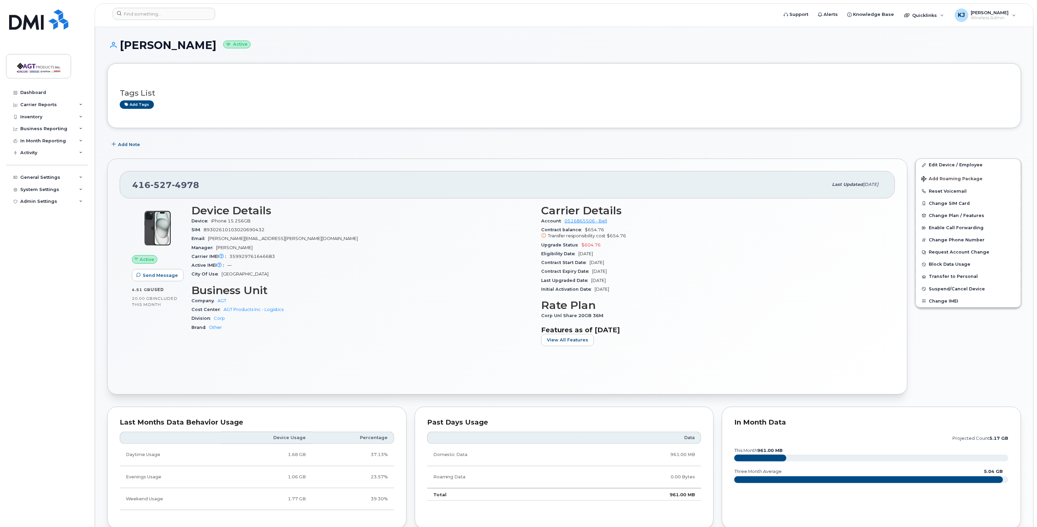
click at [234, 94] on h3 "Tags List" at bounding box center [564, 93] width 889 height 8
drag, startPoint x: 11, startPoint y: 18, endPoint x: 541, endPoint y: 336, distance: 618.1
click at [541, 336] on div "Carrier Details Account 0516865506 - Bell Contract balance $654.76 Transfer res…" at bounding box center [712, 278] width 350 height 155
